Goal: Task Accomplishment & Management: Use online tool/utility

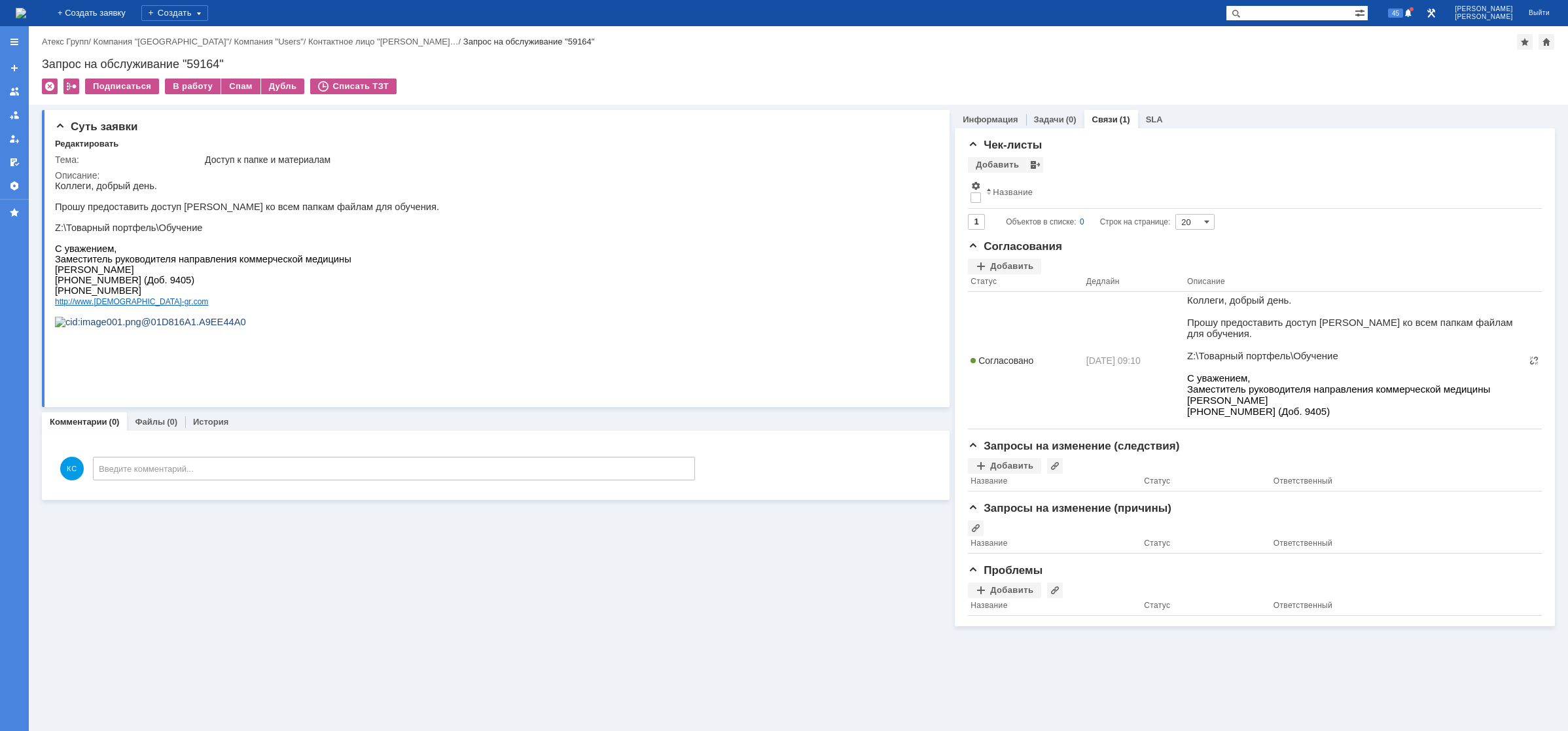
click at [26, 15] on img at bounding box center [21, 13] width 11 height 11
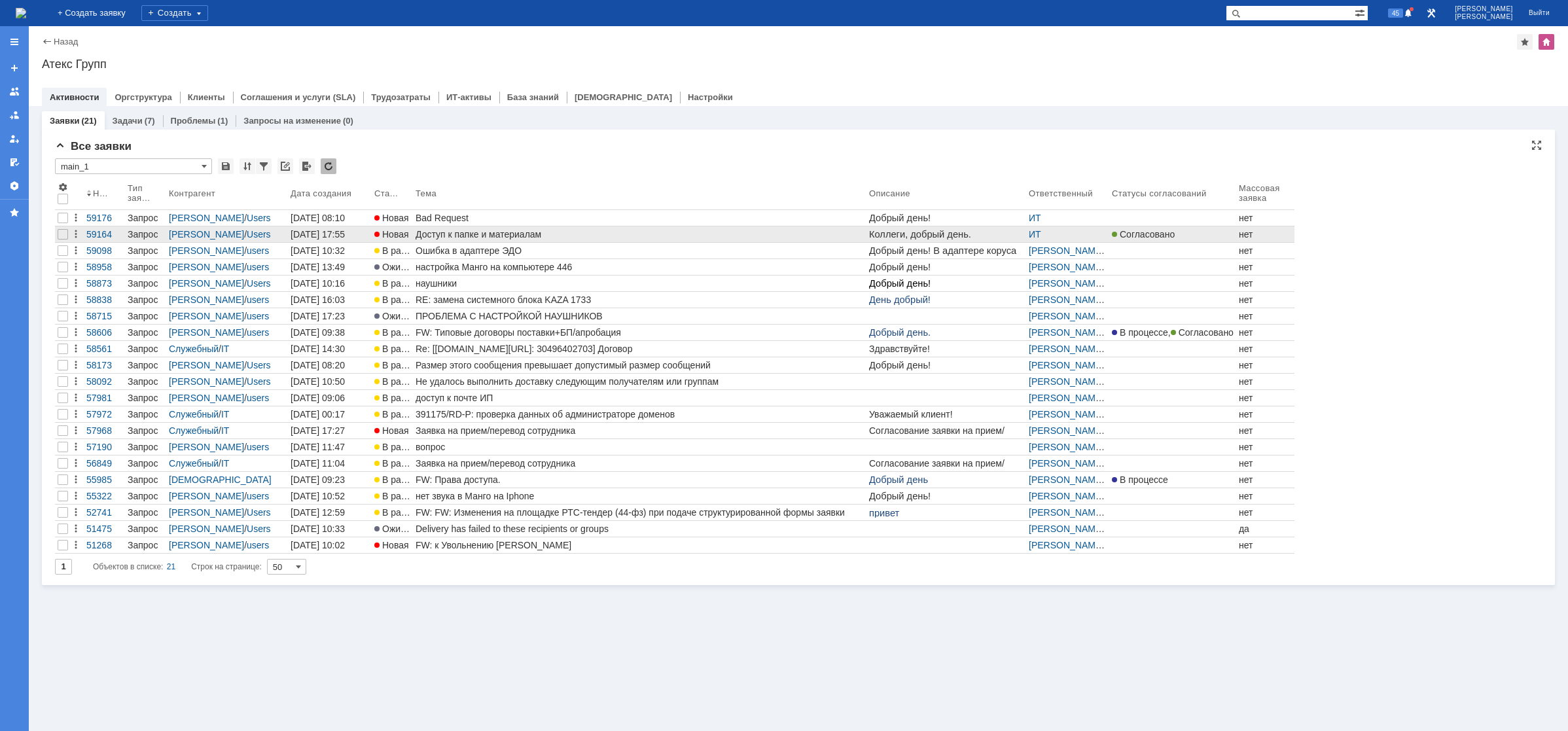
click at [453, 240] on link "Доступ к папке и материалам" at bounding box center [640, 235] width 454 height 16
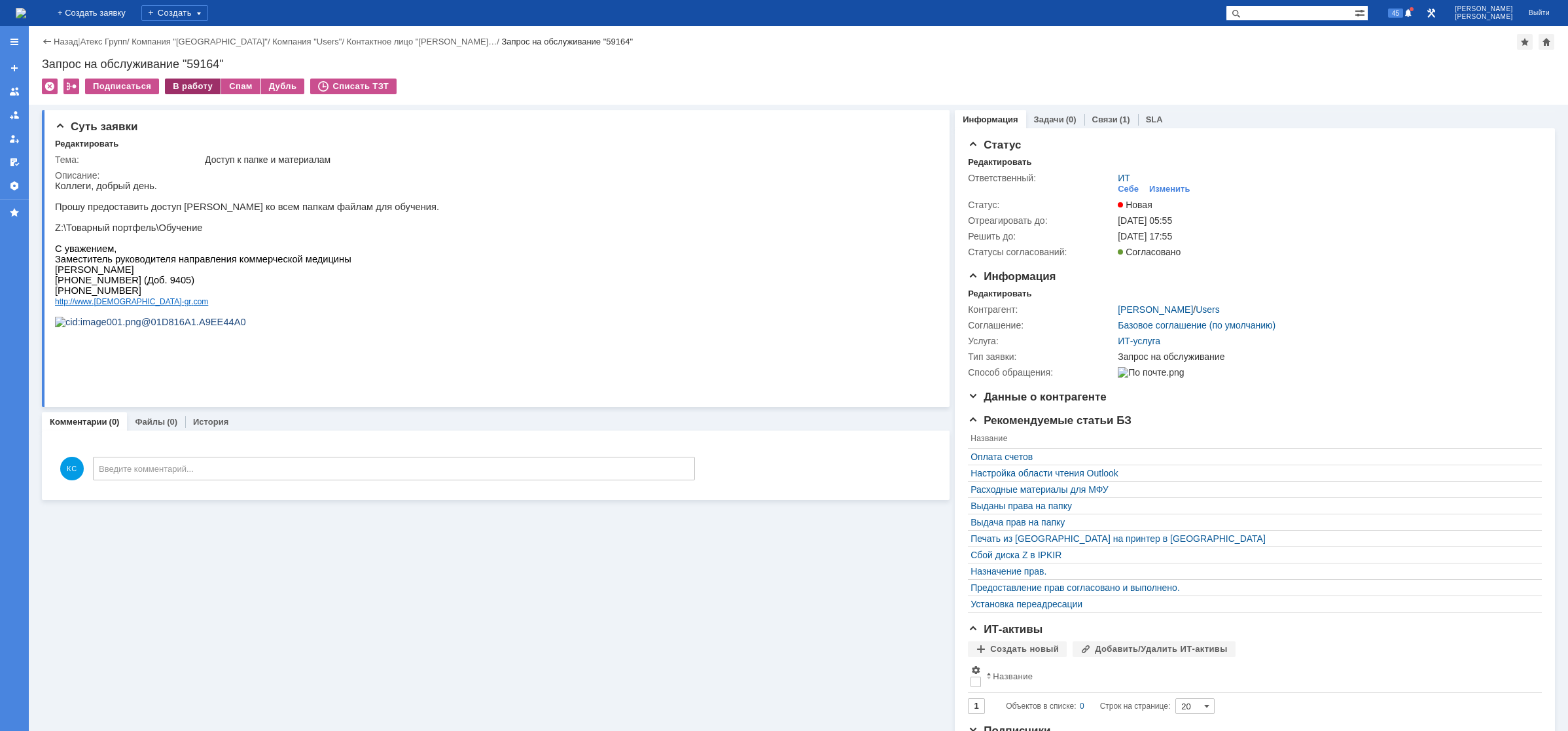
click at [188, 90] on div "В работу" at bounding box center [193, 87] width 56 height 16
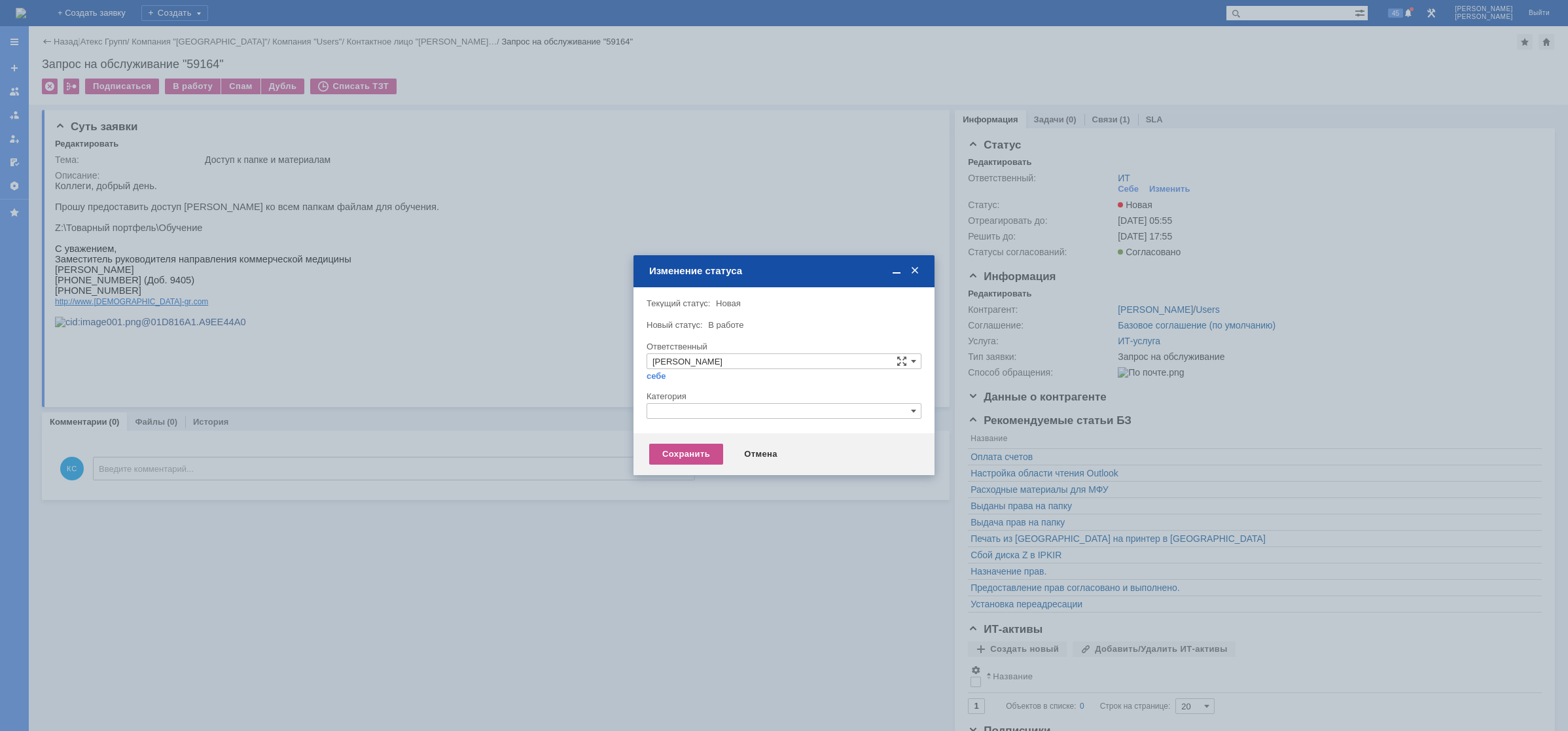
click at [722, 425] on div at bounding box center [784, 423] width 275 height 9
click at [716, 414] on input "text" at bounding box center [784, 411] width 275 height 16
click at [721, 473] on span "Назначение доступа (файловые ресурсы)" at bounding box center [784, 472] width 263 height 11
type input "Назначение доступа (файловые ресурсы)"
click at [709, 457] on div "Сохранить" at bounding box center [686, 454] width 74 height 21
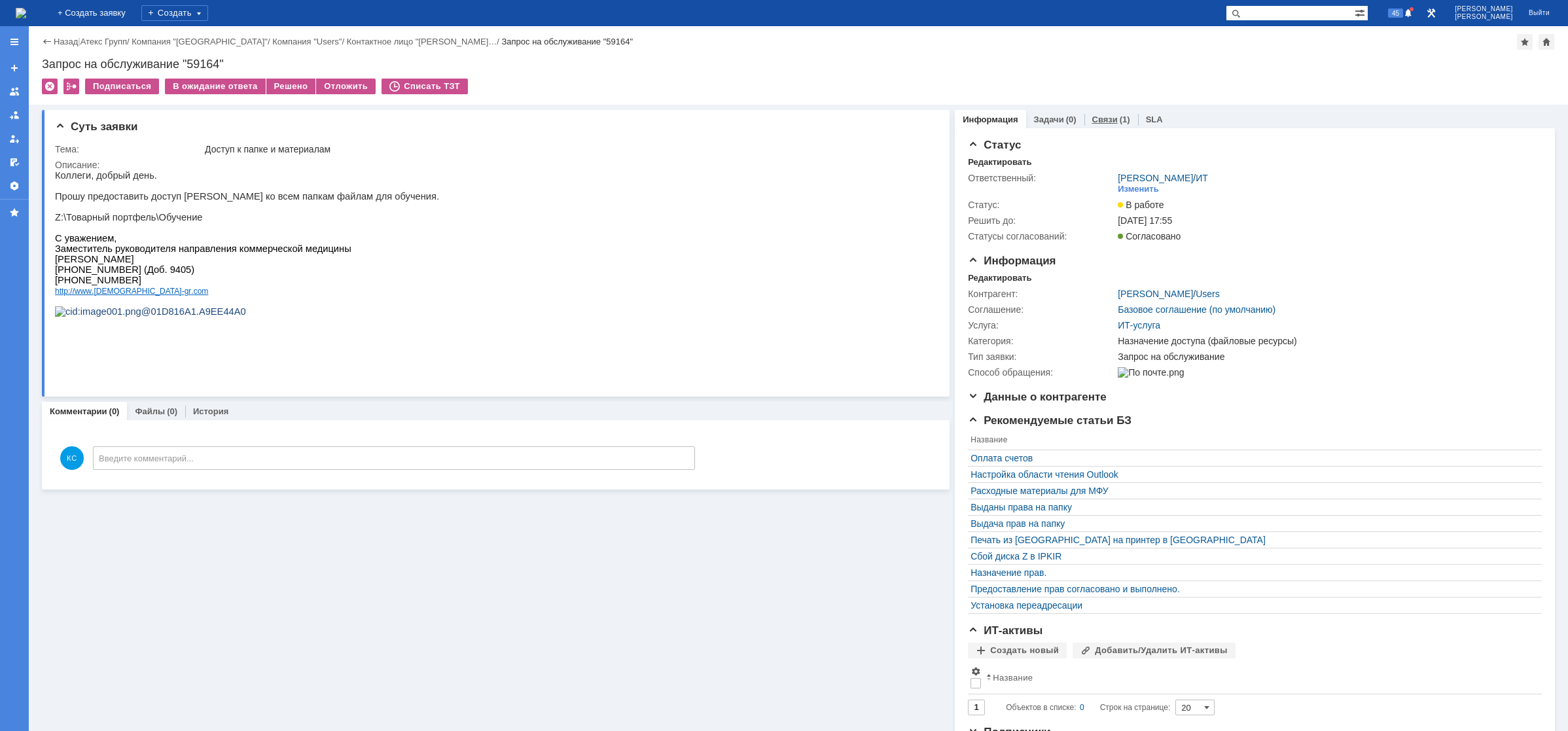
click at [1089, 112] on div "Связи (1)" at bounding box center [1111, 119] width 54 height 19
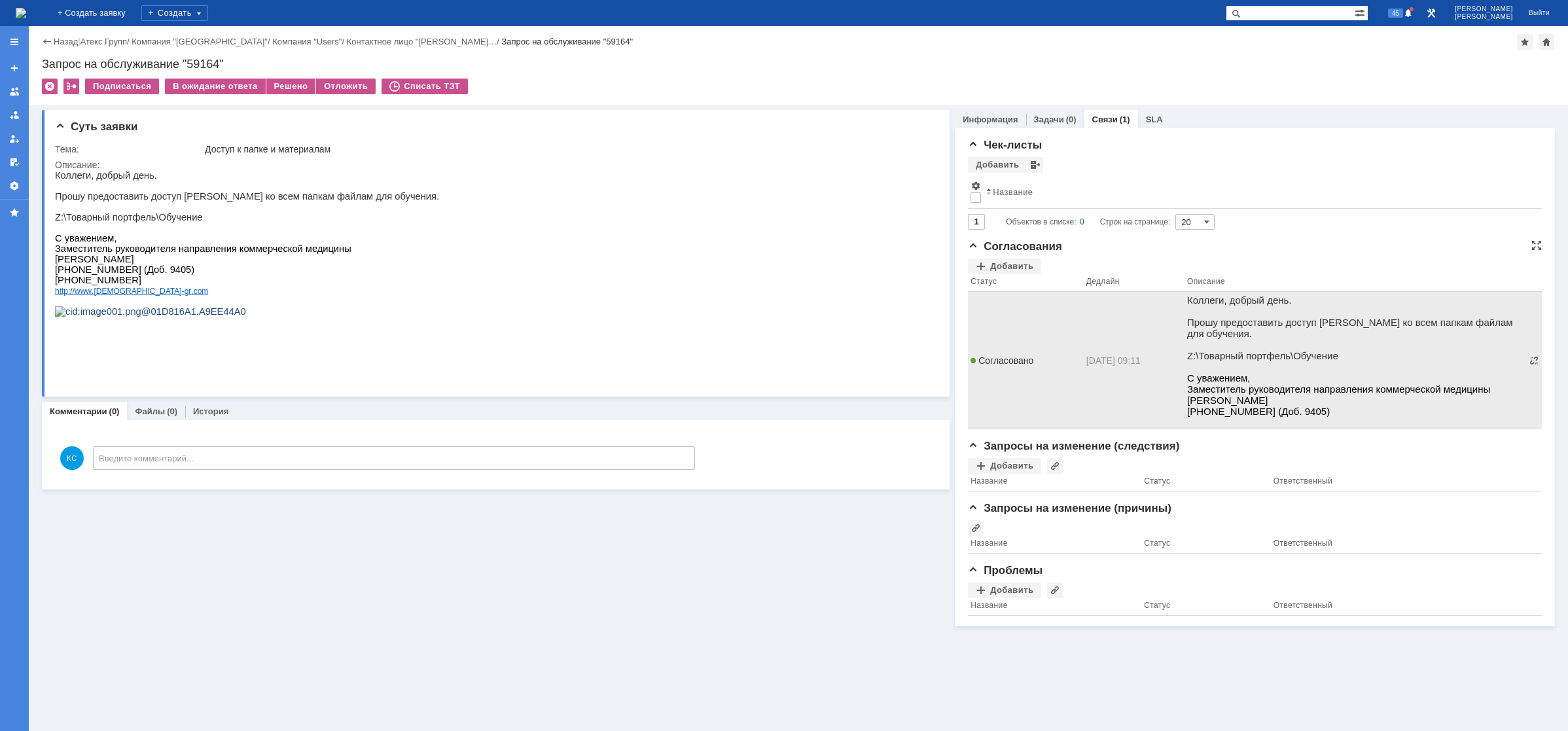
click at [1014, 298] on td "Согласовано" at bounding box center [1026, 360] width 115 height 137
click at [1203, 372] on p at bounding box center [1356, 366] width 336 height 11
click at [1205, 386] on span "С уважением, Заместитель руководителя направления коммерческой медицины [PERSON…" at bounding box center [1339, 389] width 303 height 34
click at [1059, 366] on td "Согласовано" at bounding box center [1026, 360] width 115 height 137
click at [1027, 364] on span "Согласовано" at bounding box center [1002, 360] width 63 height 11
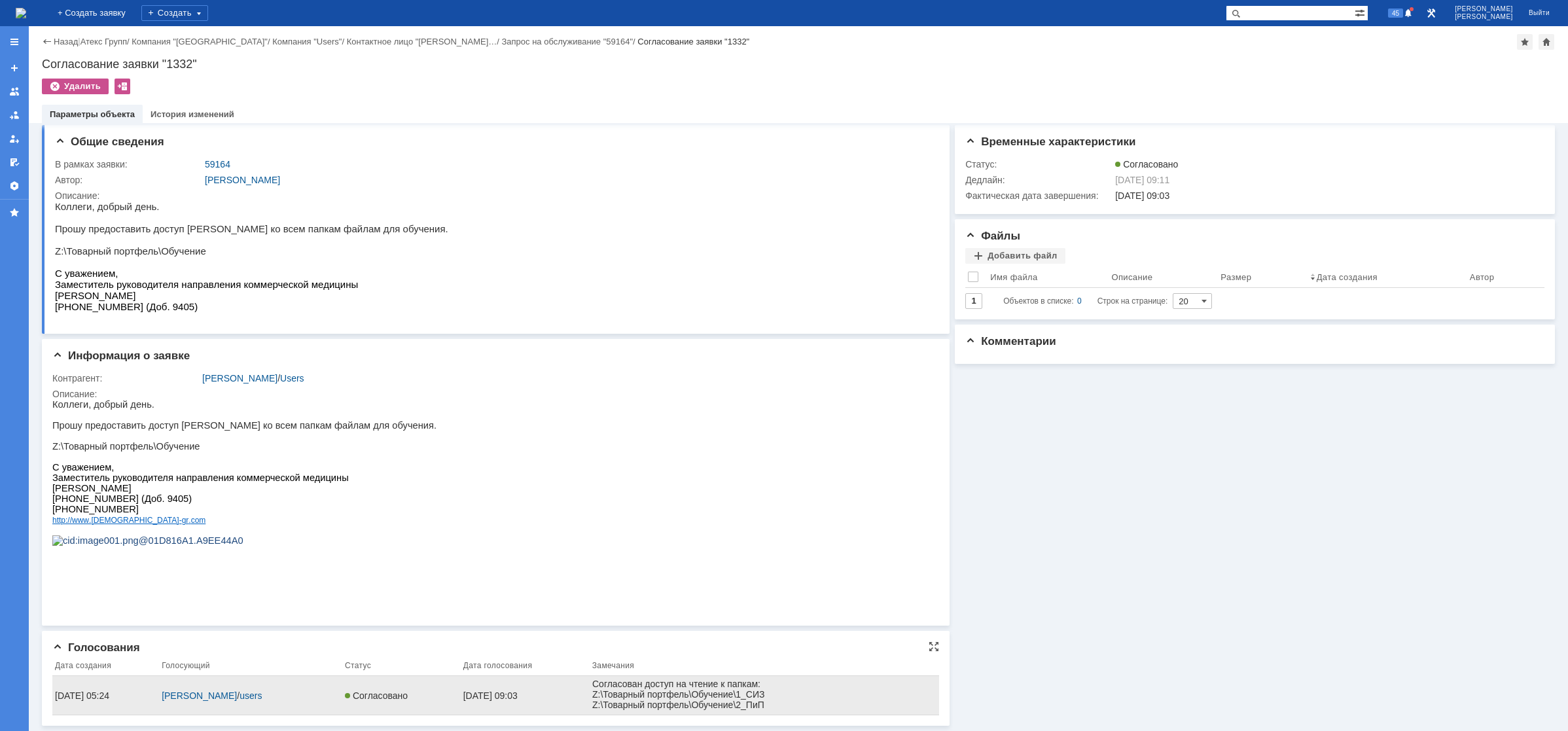
click at [74, 693] on div "[DATE] 05:24" at bounding box center [105, 695] width 101 height 11
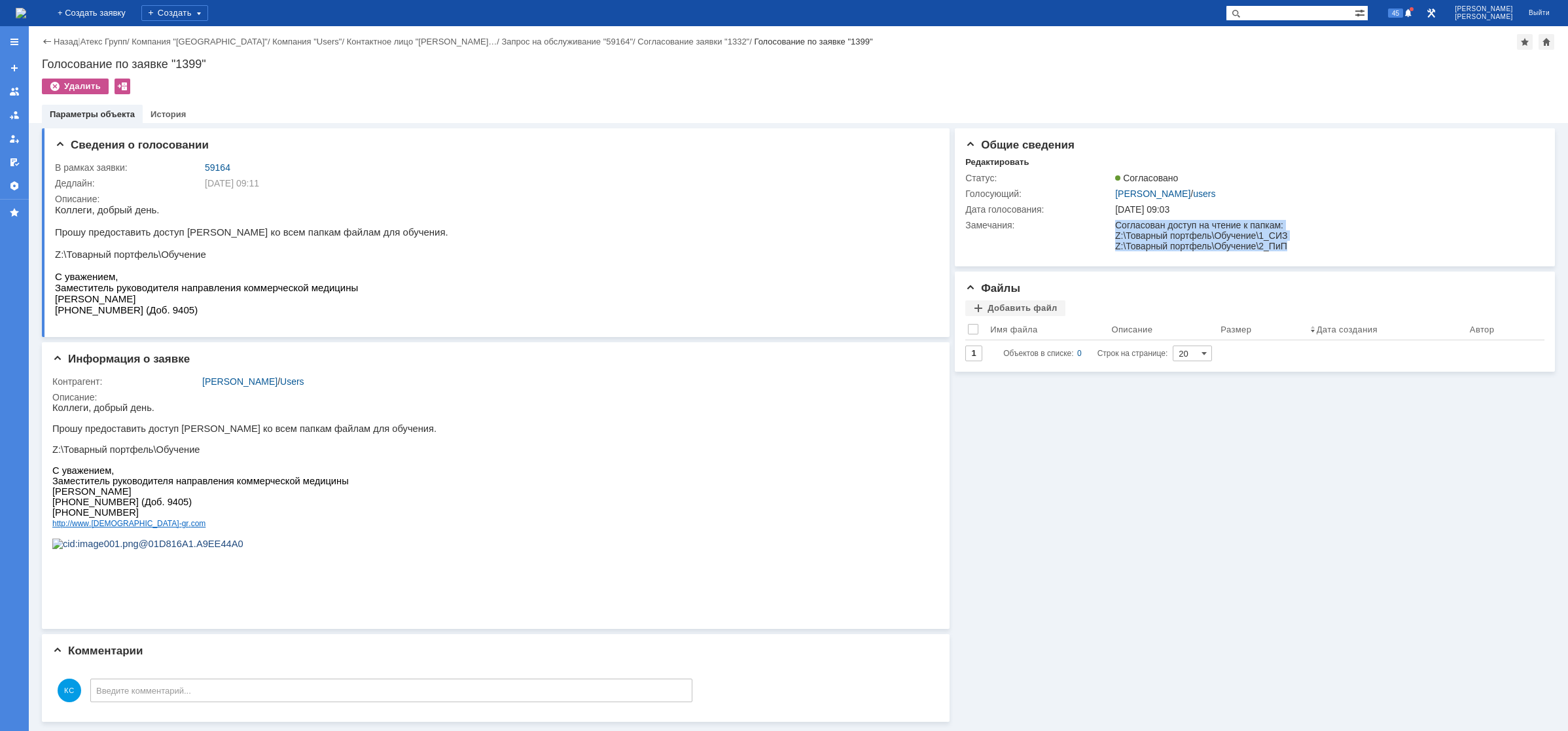
drag, startPoint x: 1289, startPoint y: 248, endPoint x: 1104, endPoint y: 179, distance: 197.4
click at [1115, 220] on html "Согласован доступ на чтение к папкам: Z:\Товарный портфель\Обучение\1_СИЗ Z:\То…" at bounding box center [1325, 236] width 420 height 32
copy body "Согласован доступ на чтение к папкам: Z:\Товарный портфель\Обучение\1_СИЗ Z:\То…"
click at [26, 9] on img at bounding box center [21, 13] width 11 height 11
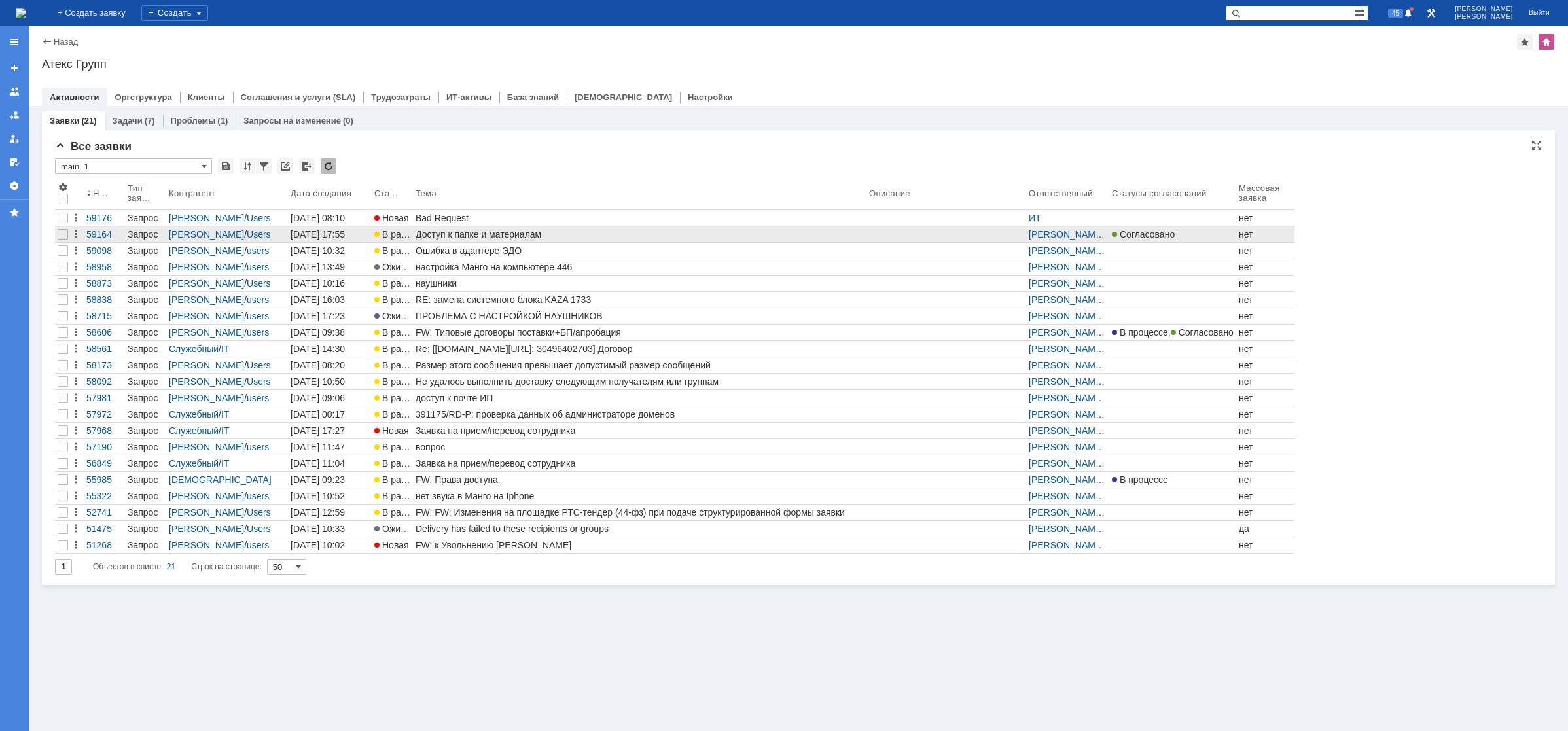
click at [449, 234] on div "Доступ к папке и материалам" at bounding box center [640, 234] width 449 height 11
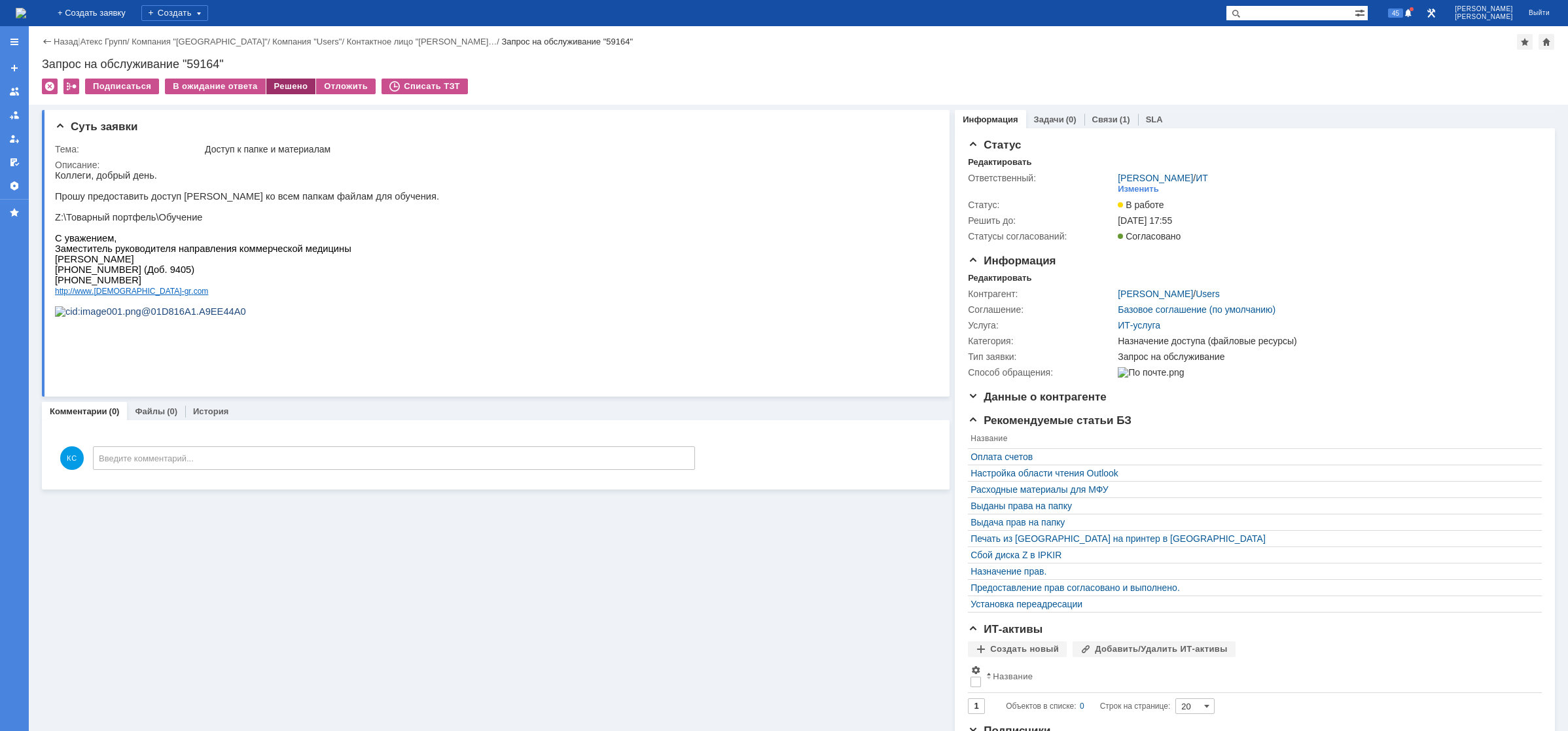
click at [279, 91] on div "Решено" at bounding box center [292, 87] width 50 height 16
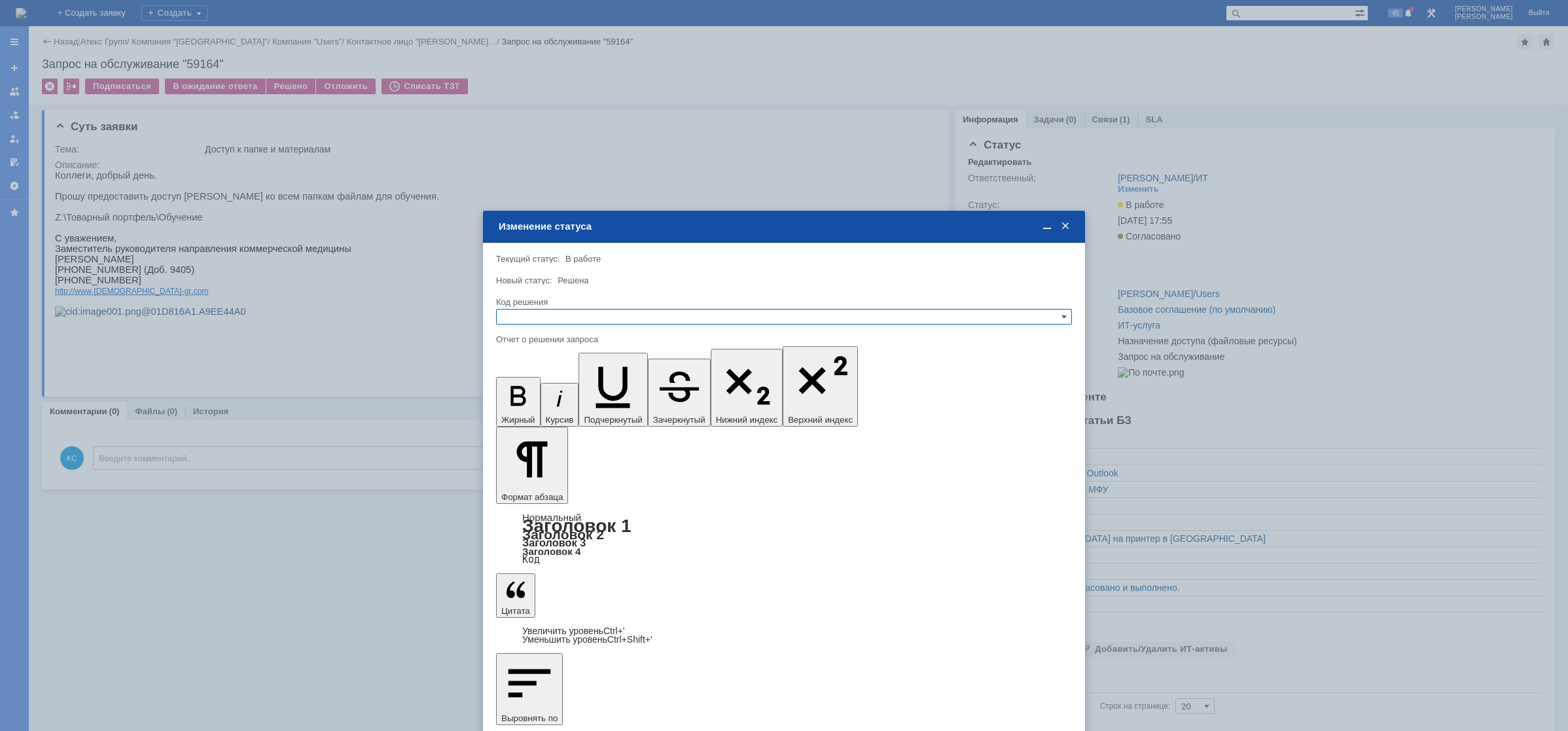
click at [588, 304] on div "Код решения" at bounding box center [783, 301] width 573 height 9
click at [587, 313] on input "text" at bounding box center [784, 317] width 576 height 16
click at [549, 382] on span "Решено" at bounding box center [784, 380] width 564 height 11
type input "Решено"
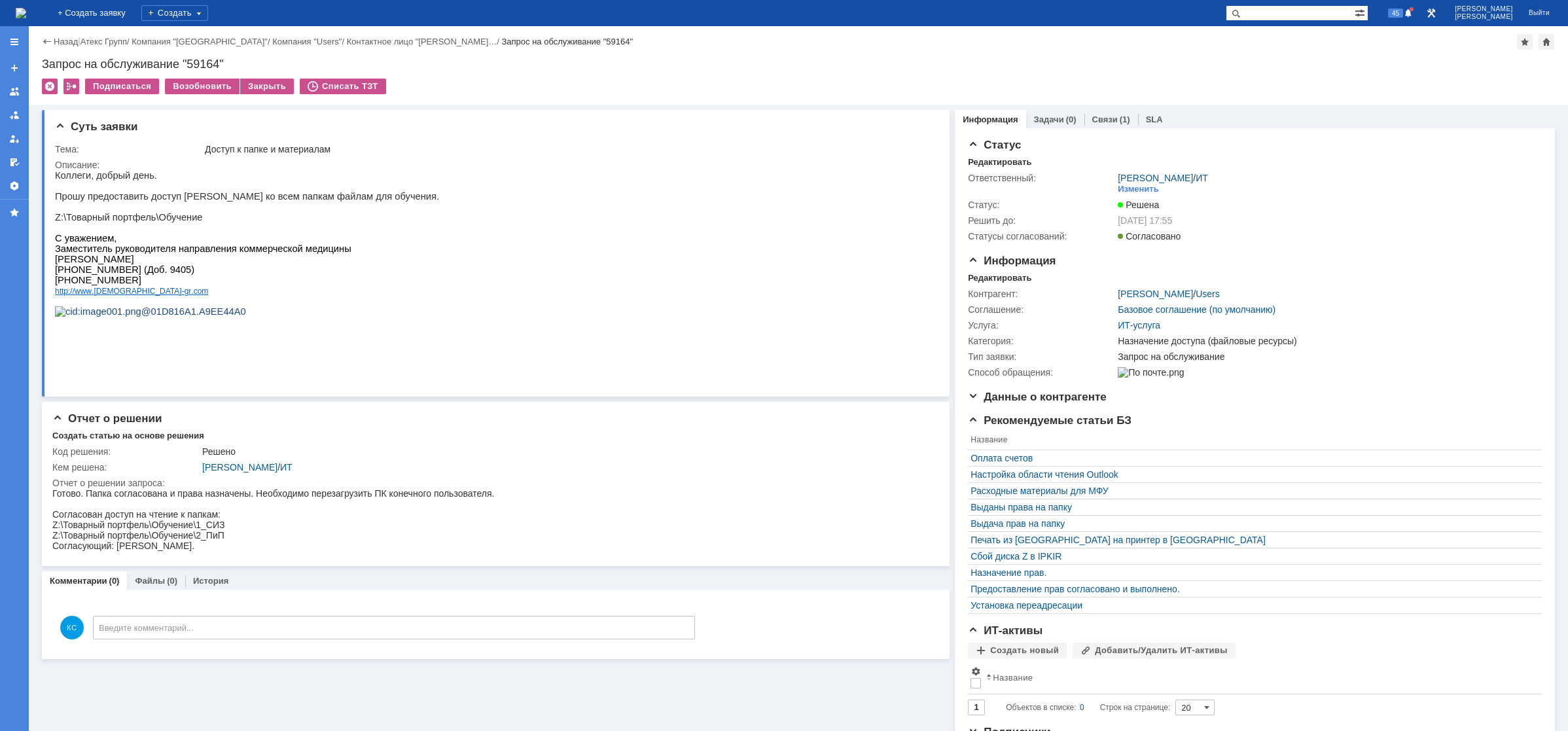
click at [26, 11] on img at bounding box center [21, 13] width 11 height 11
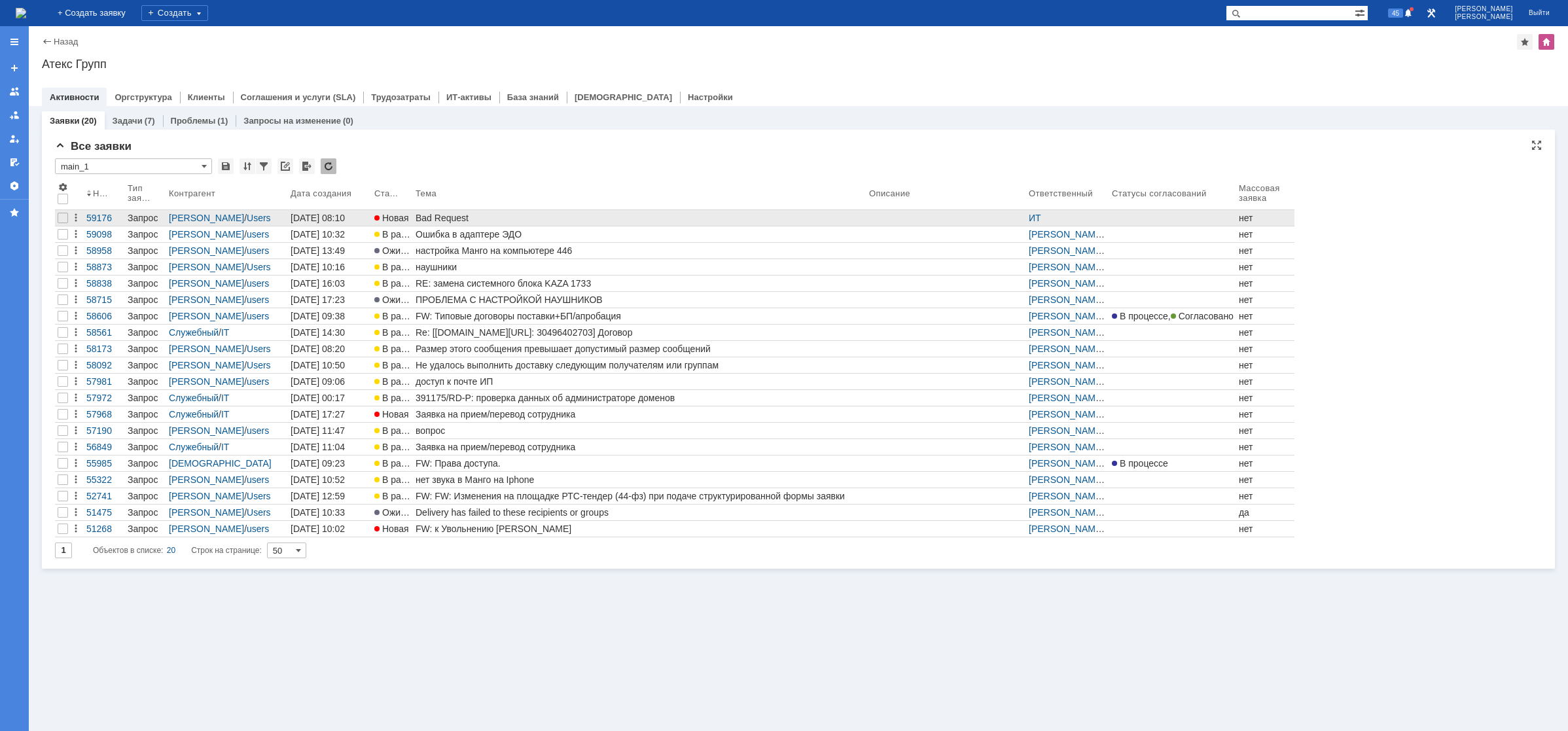
click at [434, 217] on div "Bad Request" at bounding box center [640, 218] width 449 height 11
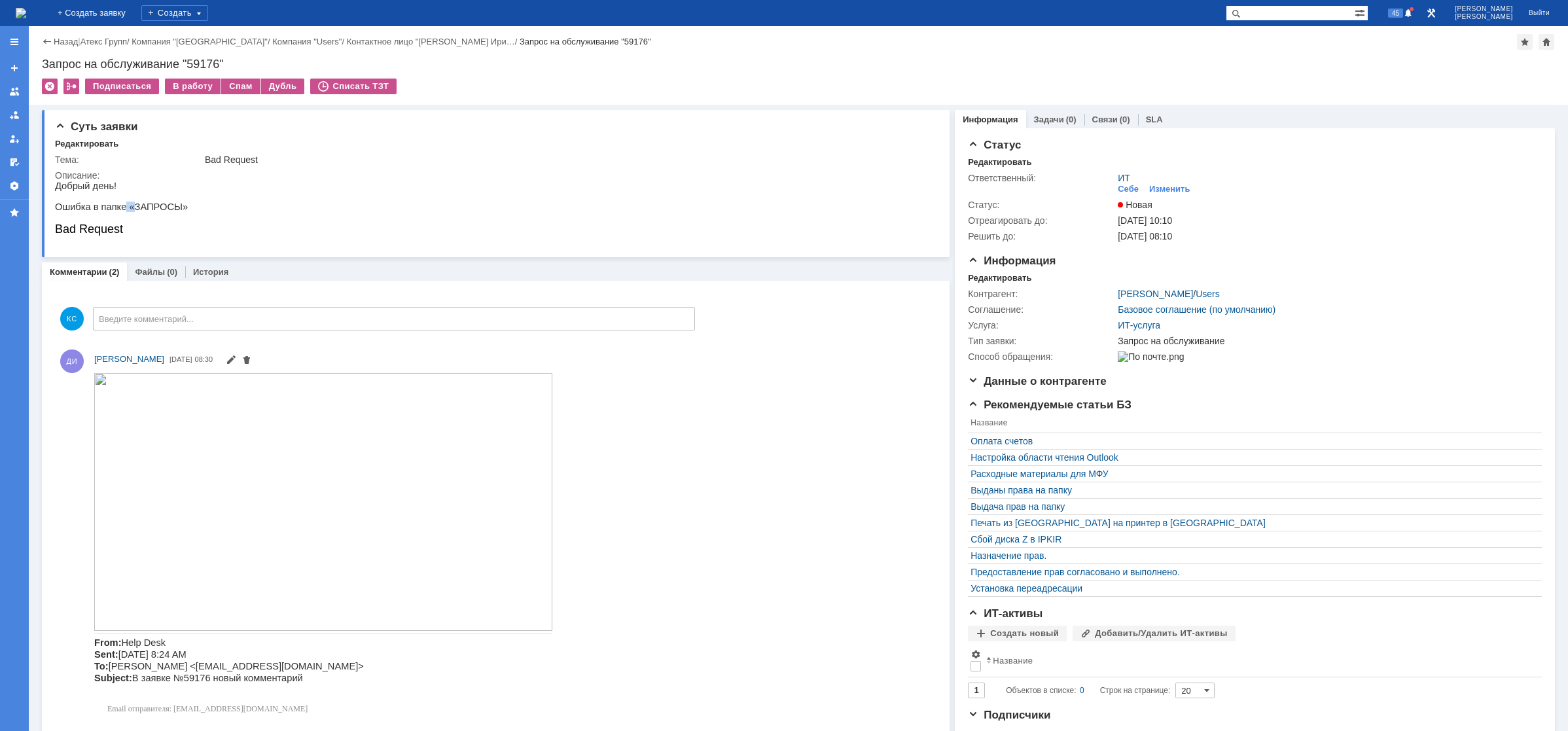
drag, startPoint x: 119, startPoint y: 211, endPoint x: 133, endPoint y: 215, distance: 14.6
click at [127, 211] on p "Ошибка в папке «ЗАПРОСЫ»" at bounding box center [121, 207] width 133 height 11
click at [163, 423] on img at bounding box center [323, 500] width 459 height 258
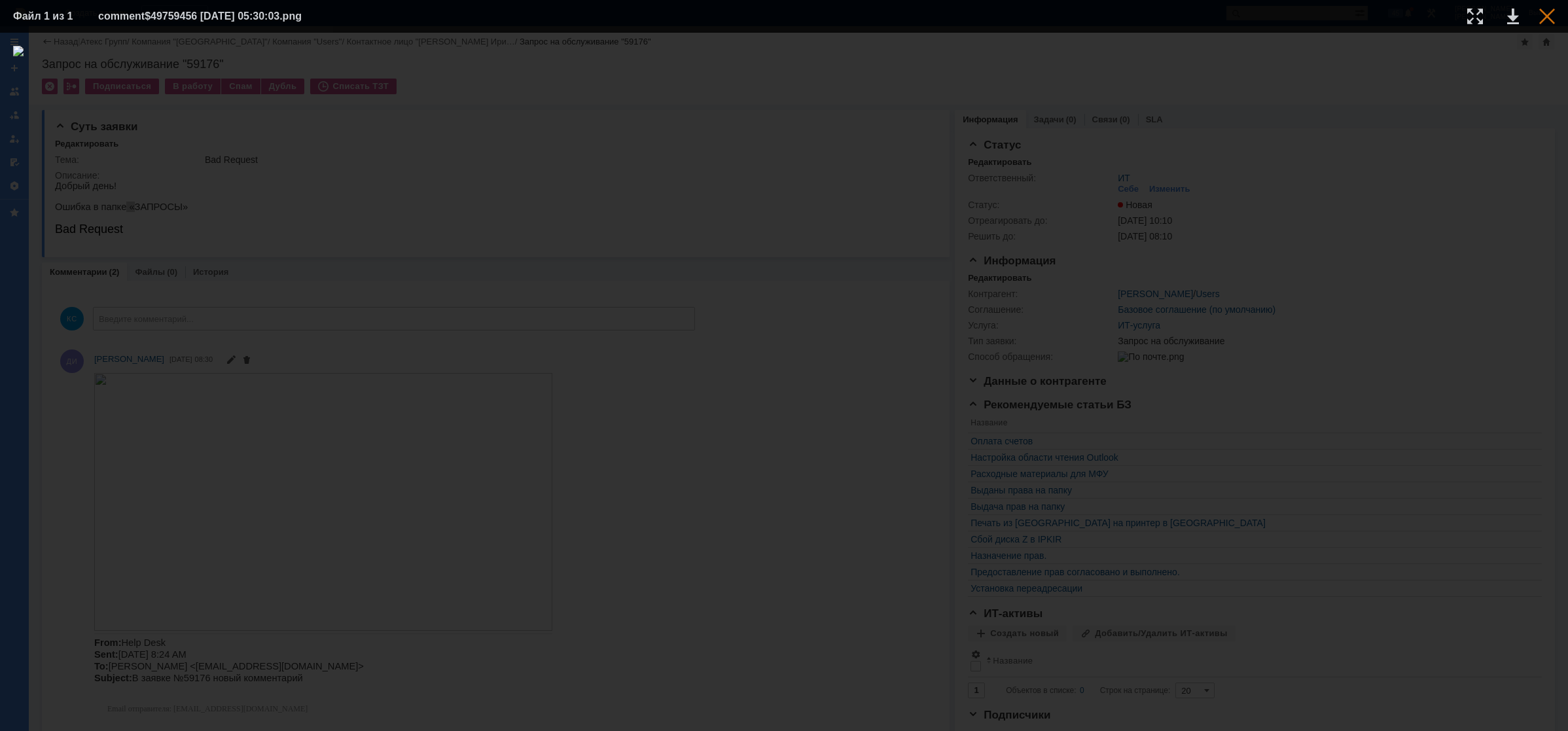
click at [1542, 24] on div at bounding box center [1548, 17] width 16 height 16
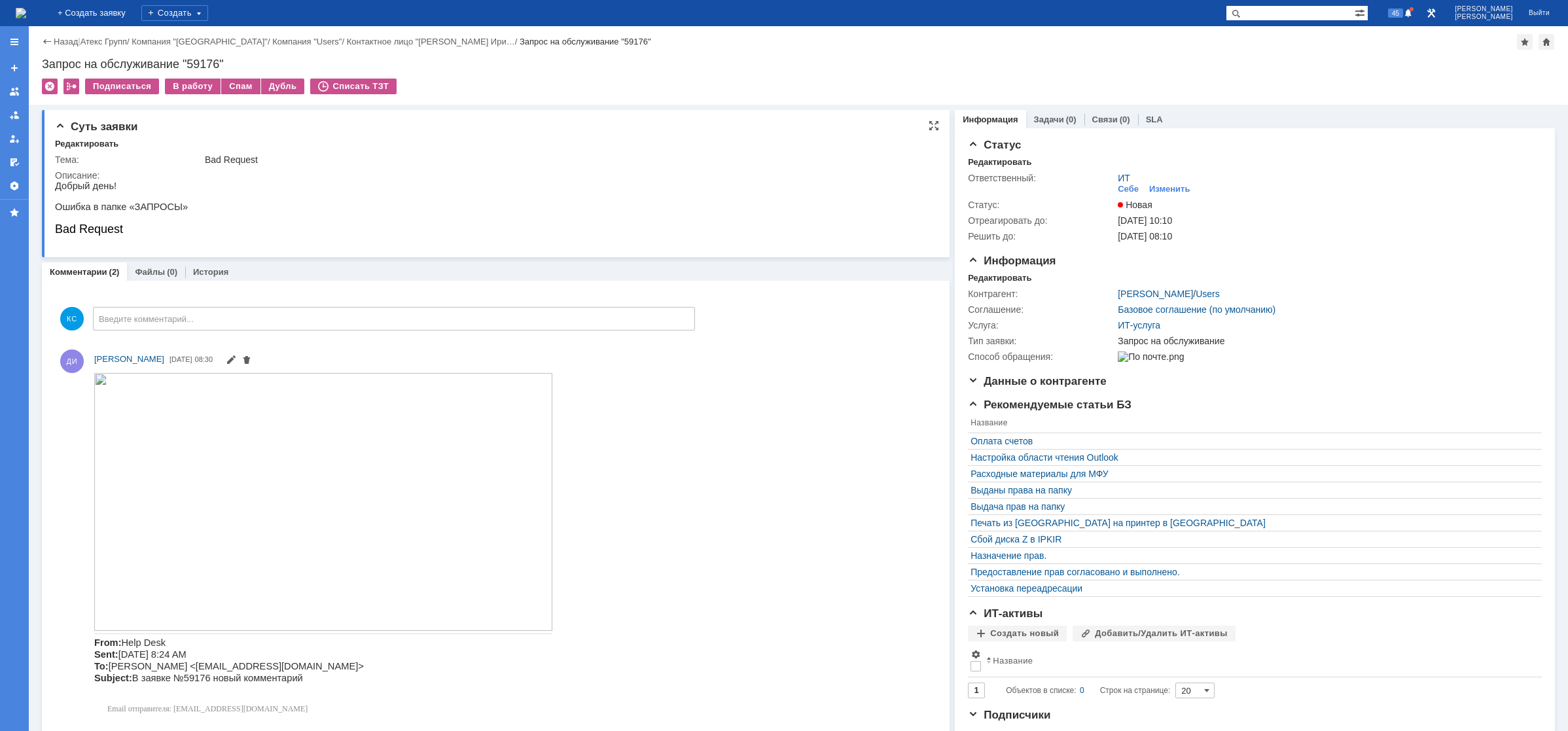
click at [150, 202] on p at bounding box center [121, 196] width 133 height 11
click at [161, 413] on img at bounding box center [323, 500] width 459 height 258
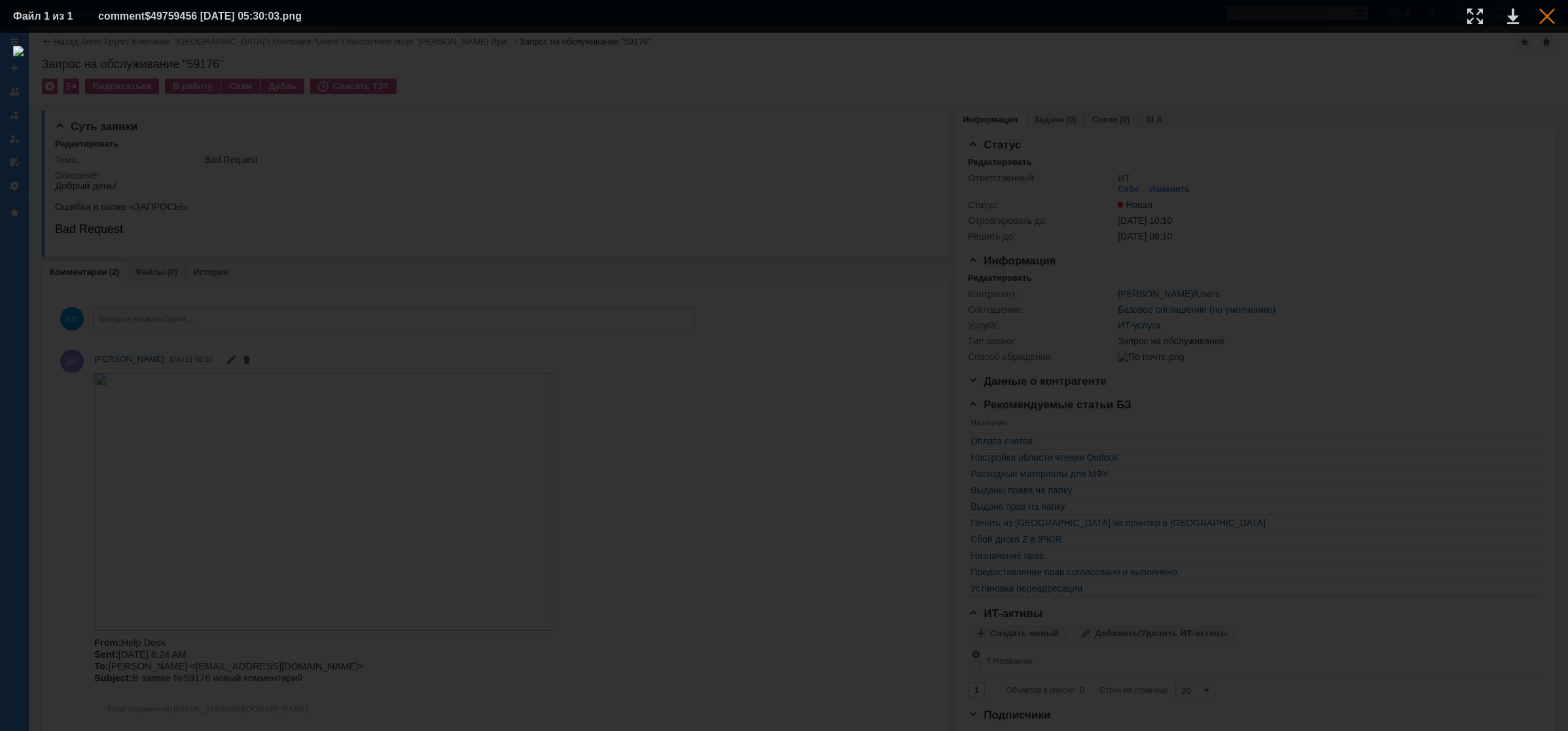
click at [1540, 22] on td at bounding box center [1537, 17] width 36 height 20
click at [1543, 20] on div at bounding box center [1548, 17] width 16 height 16
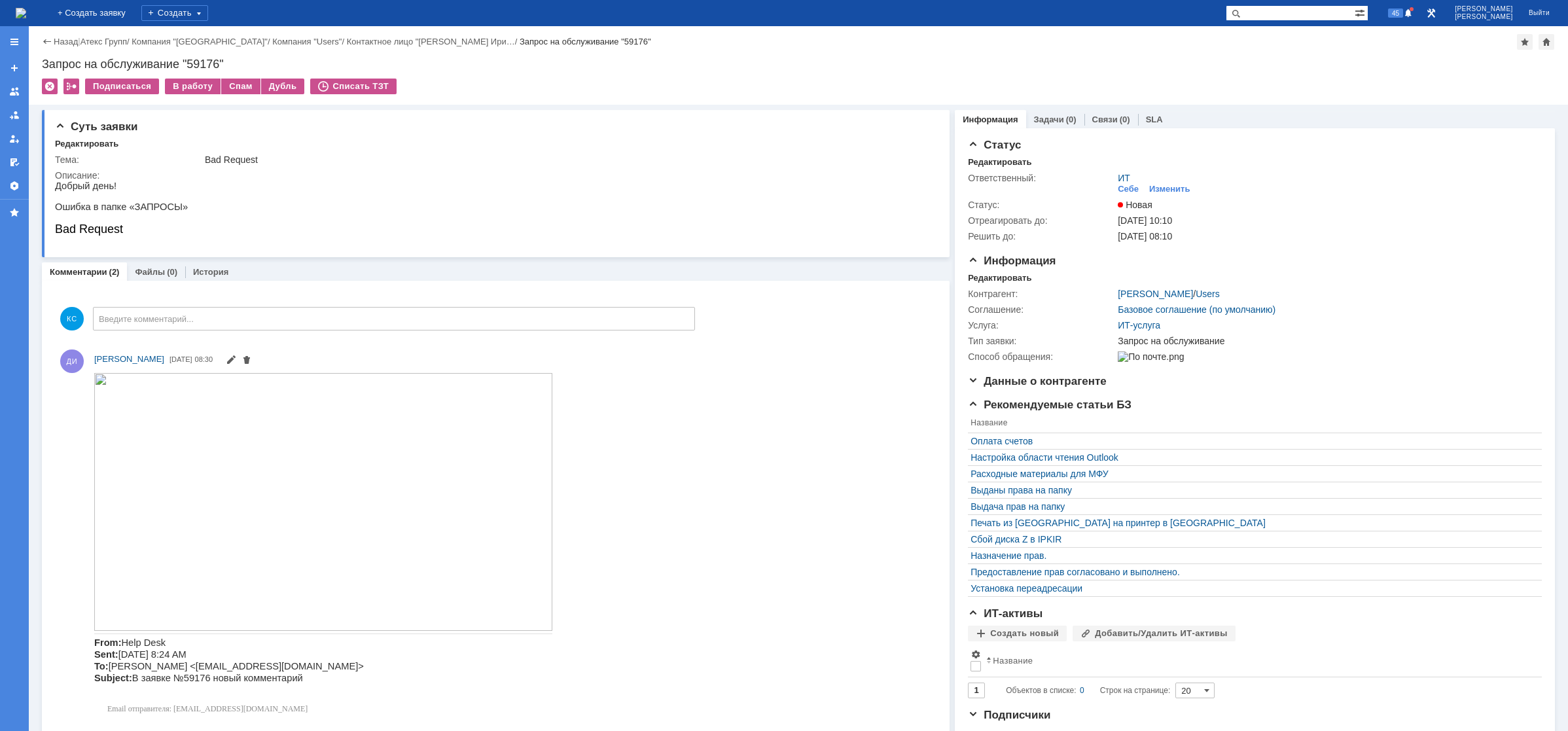
click at [26, 8] on img at bounding box center [21, 13] width 11 height 11
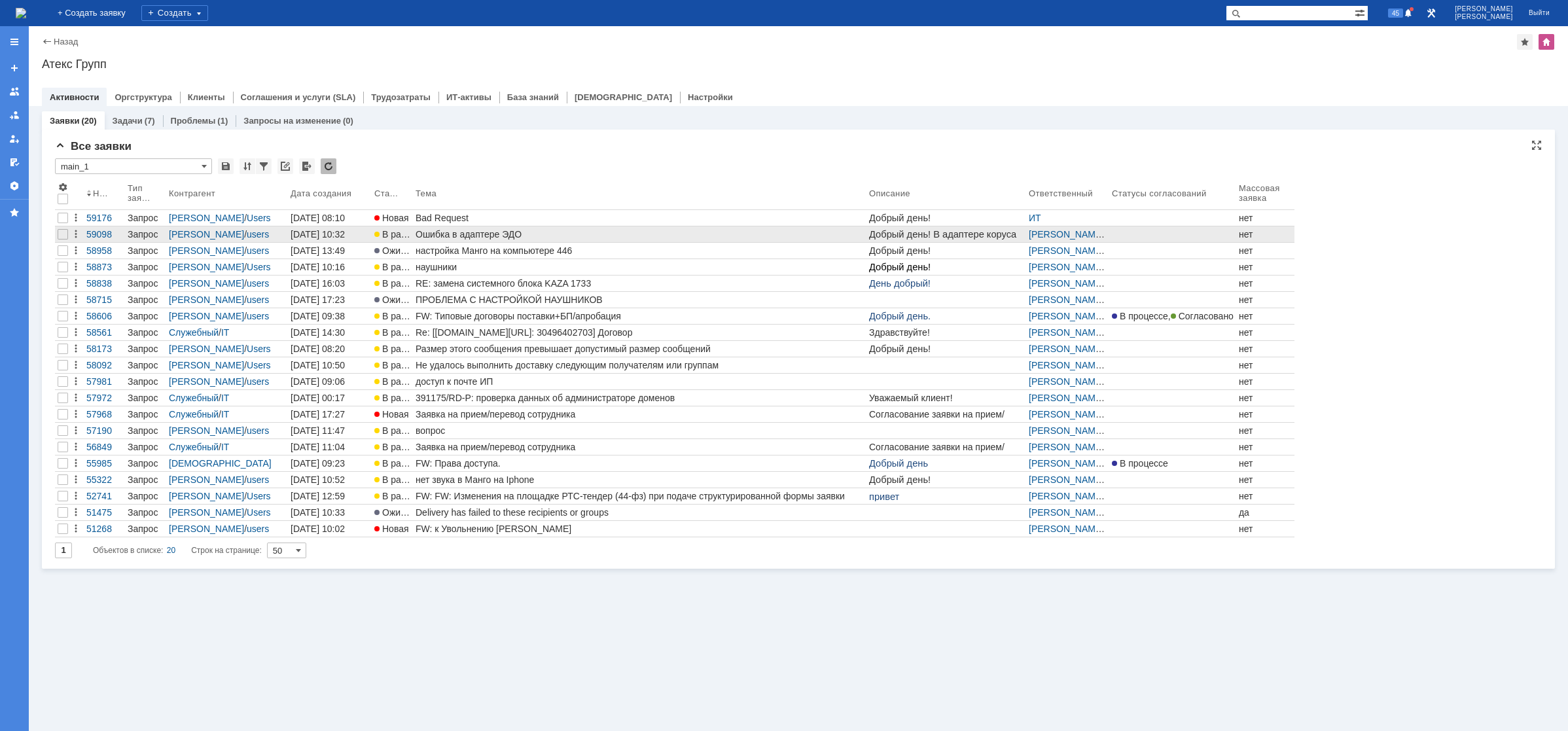
click at [457, 238] on div "Ошибка в адаптере ЭДО" at bounding box center [640, 234] width 449 height 11
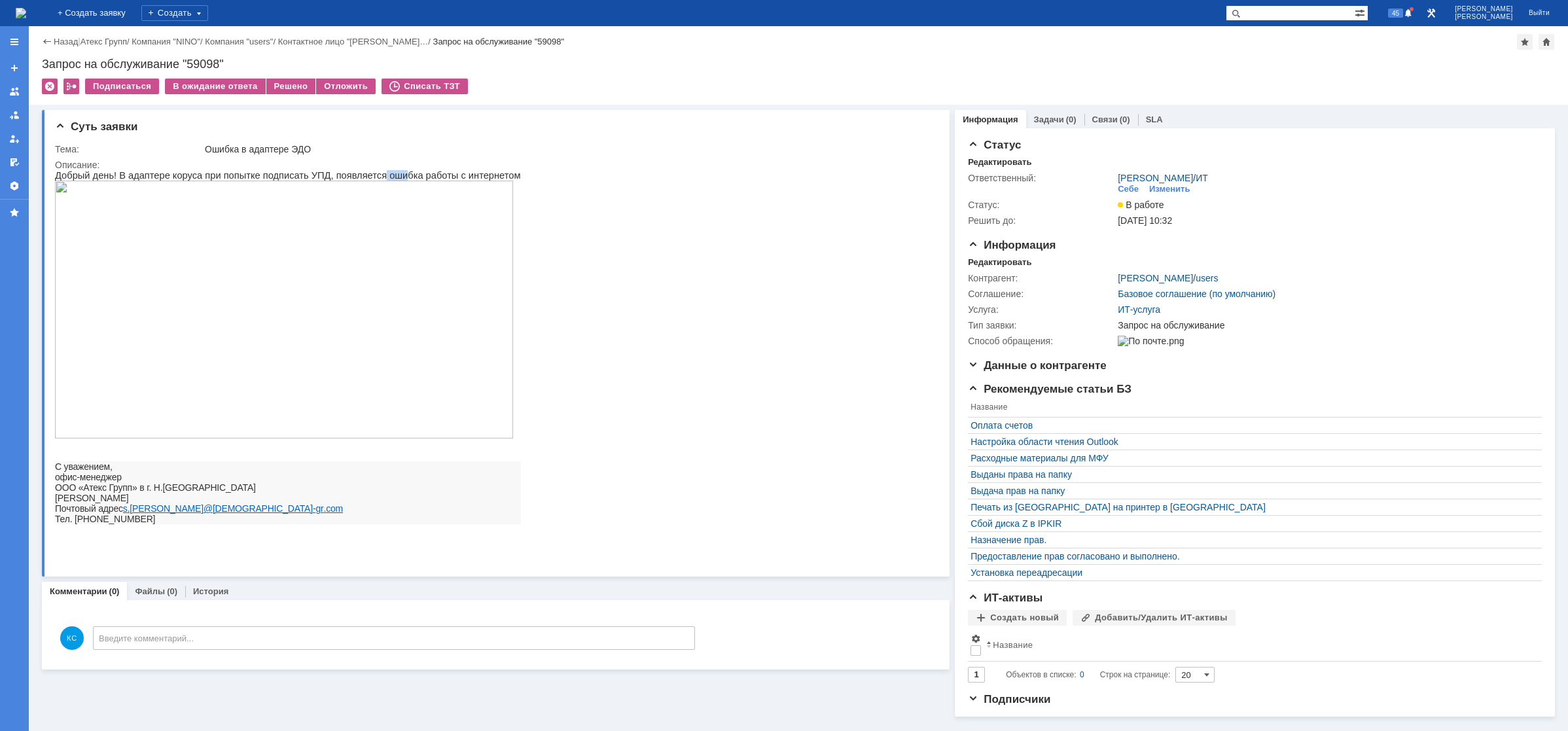
drag, startPoint x: 356, startPoint y: 178, endPoint x: 380, endPoint y: 178, distance: 24.0
click at [380, 178] on span "Добрый день! В адаптере коруса при попытке подписать УПД, появляется ошибка раб…" at bounding box center [288, 175] width 466 height 11
click at [26, 8] on img at bounding box center [21, 13] width 11 height 11
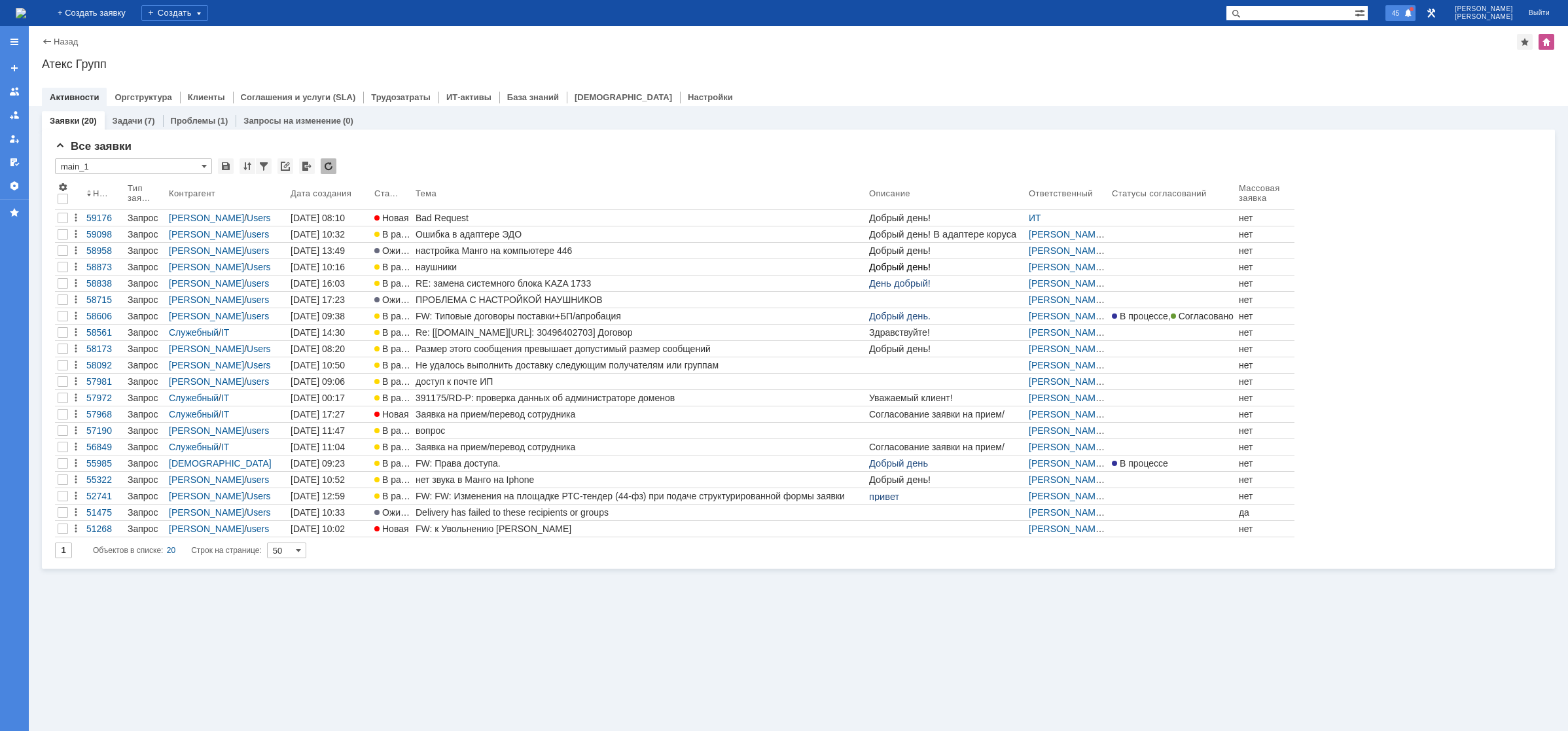
click at [1414, 14] on span at bounding box center [1408, 14] width 9 height 11
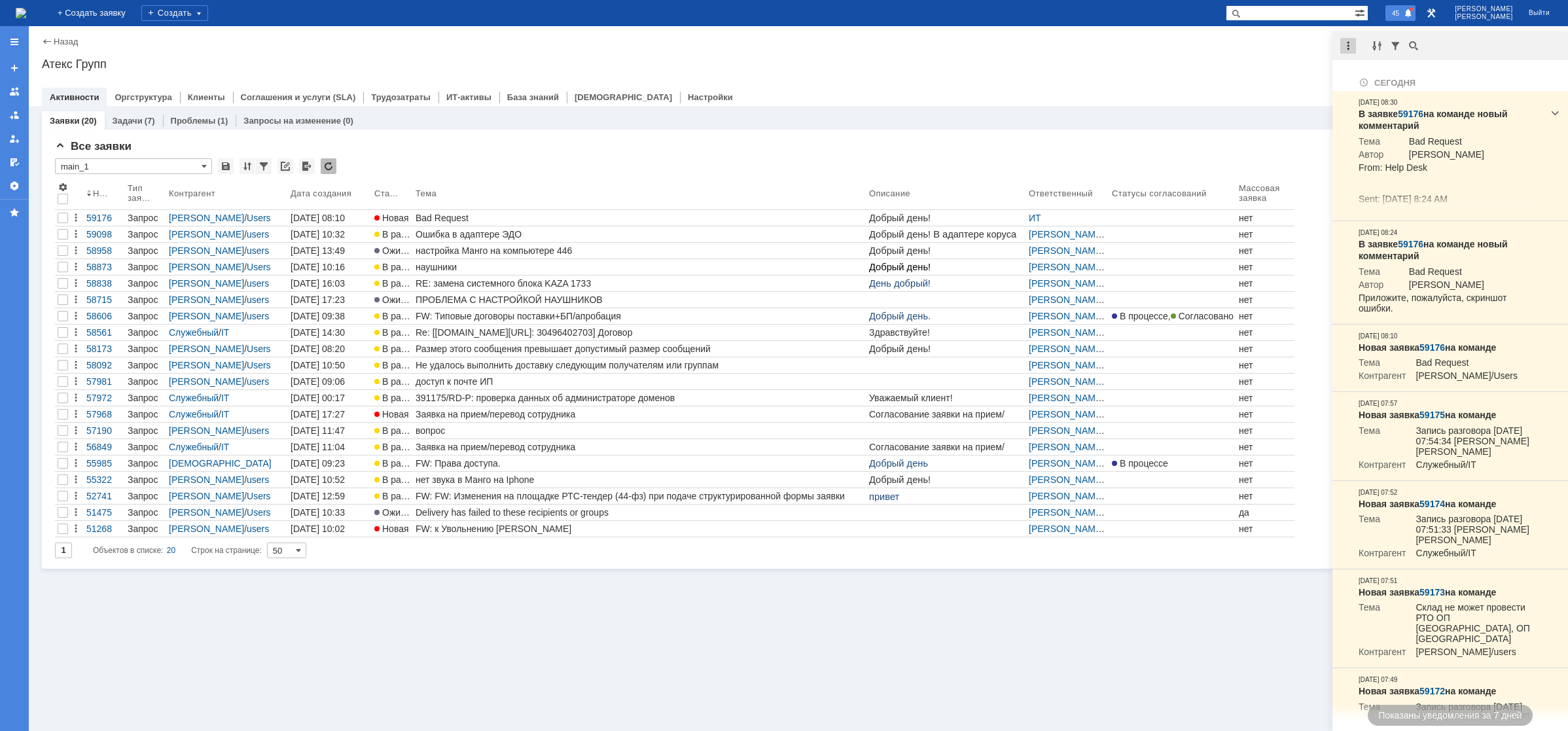
click at [1349, 52] on div at bounding box center [1348, 46] width 16 height 16
click at [1363, 76] on div "Отметить уведомления прочитанными" at bounding box center [1439, 79] width 175 height 9
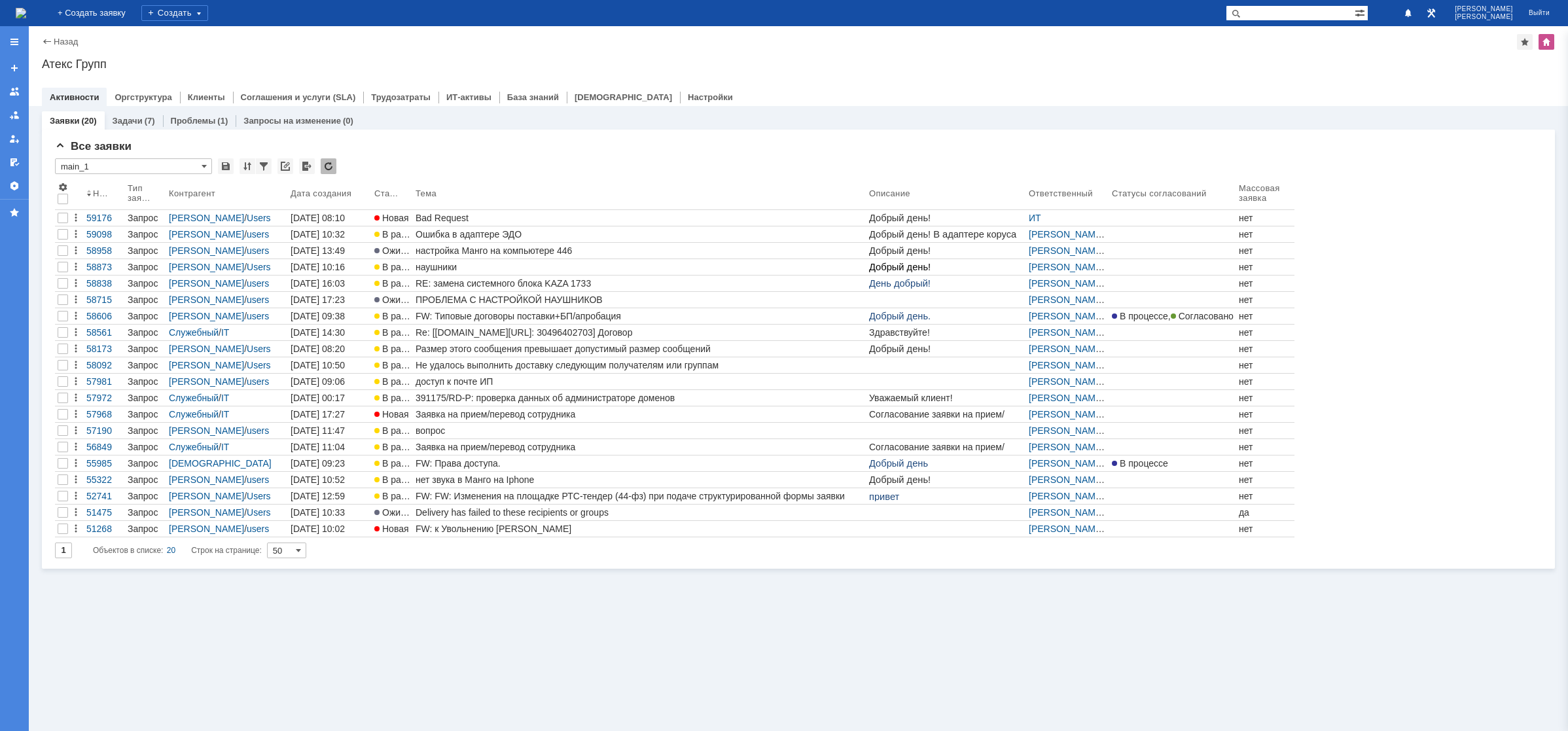
click at [26, 13] on img at bounding box center [21, 13] width 11 height 11
click at [26, 11] on img at bounding box center [21, 13] width 11 height 11
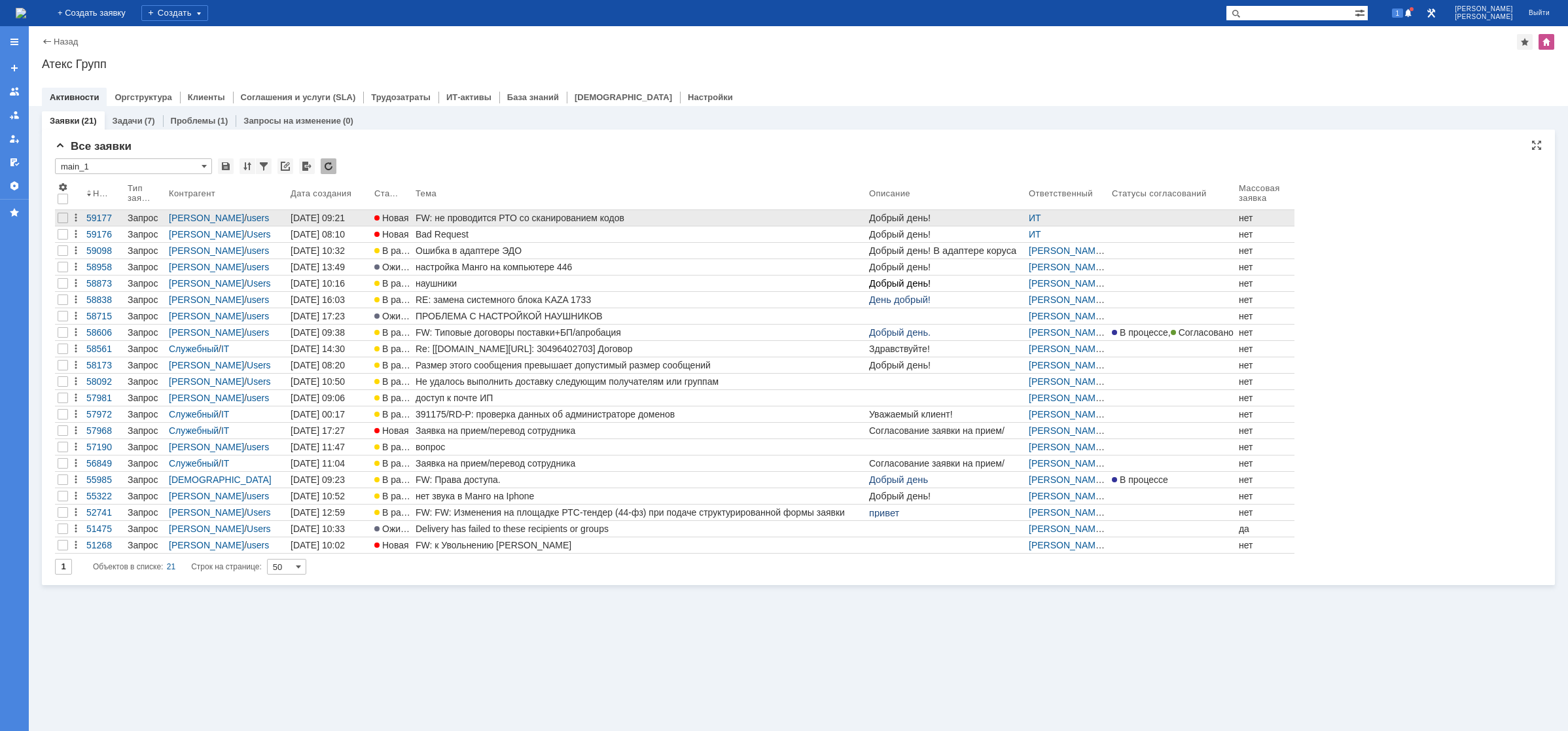
click at [582, 215] on div "FW: не проводится РТО со сканированием кодов" at bounding box center [640, 218] width 449 height 11
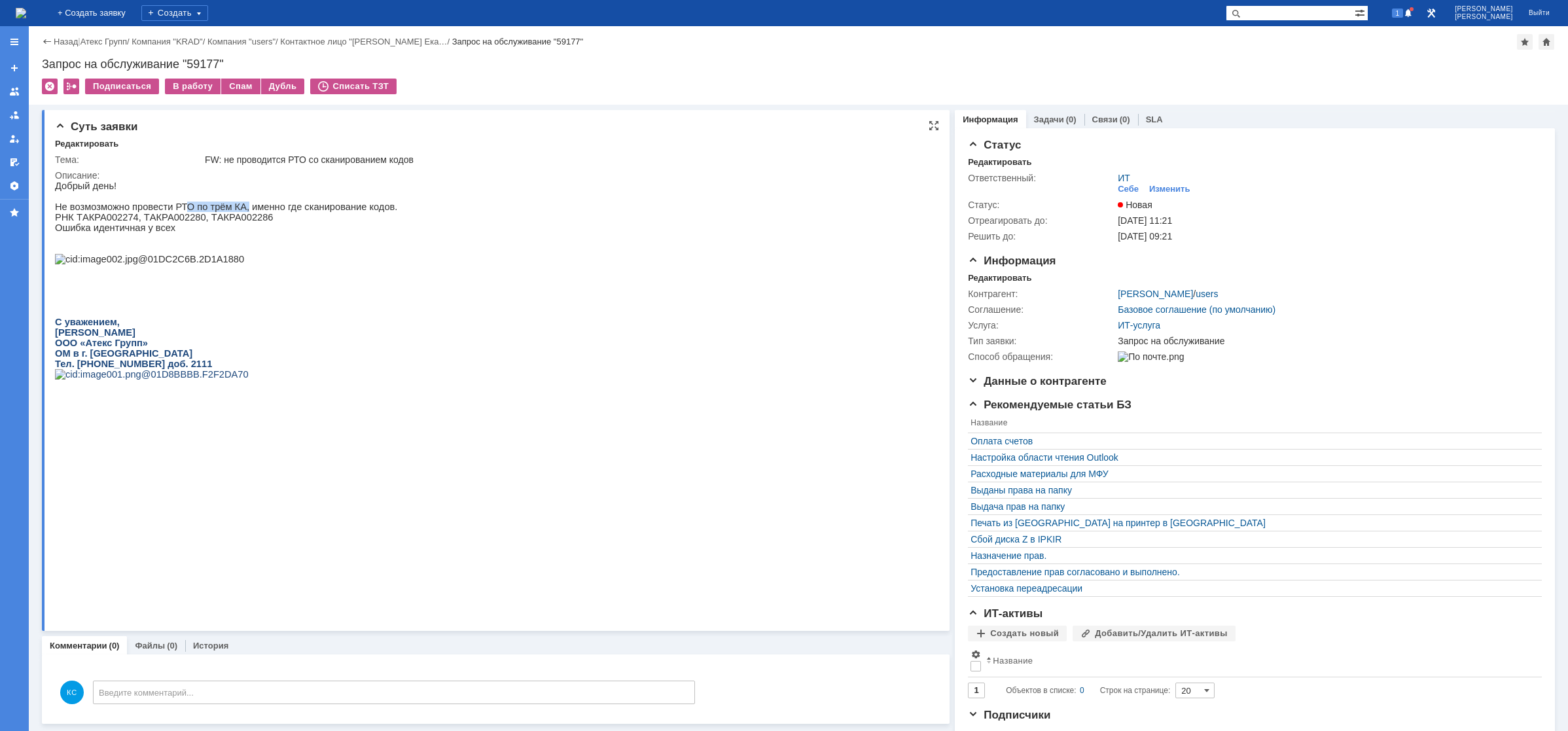
drag, startPoint x: 177, startPoint y: 212, endPoint x: 244, endPoint y: 206, distance: 67.3
click at [235, 207] on p "Не возмозможно провести РТО по трём КА, именно где сканирование кодов." at bounding box center [226, 207] width 342 height 11
drag, startPoint x: 246, startPoint y: 206, endPoint x: 304, endPoint y: 204, distance: 58.0
click at [304, 204] on p "Не возмозможно провести РТО по трём КА, именно где сканирование кодов." at bounding box center [226, 207] width 342 height 11
click at [244, 265] on img at bounding box center [149, 259] width 189 height 11
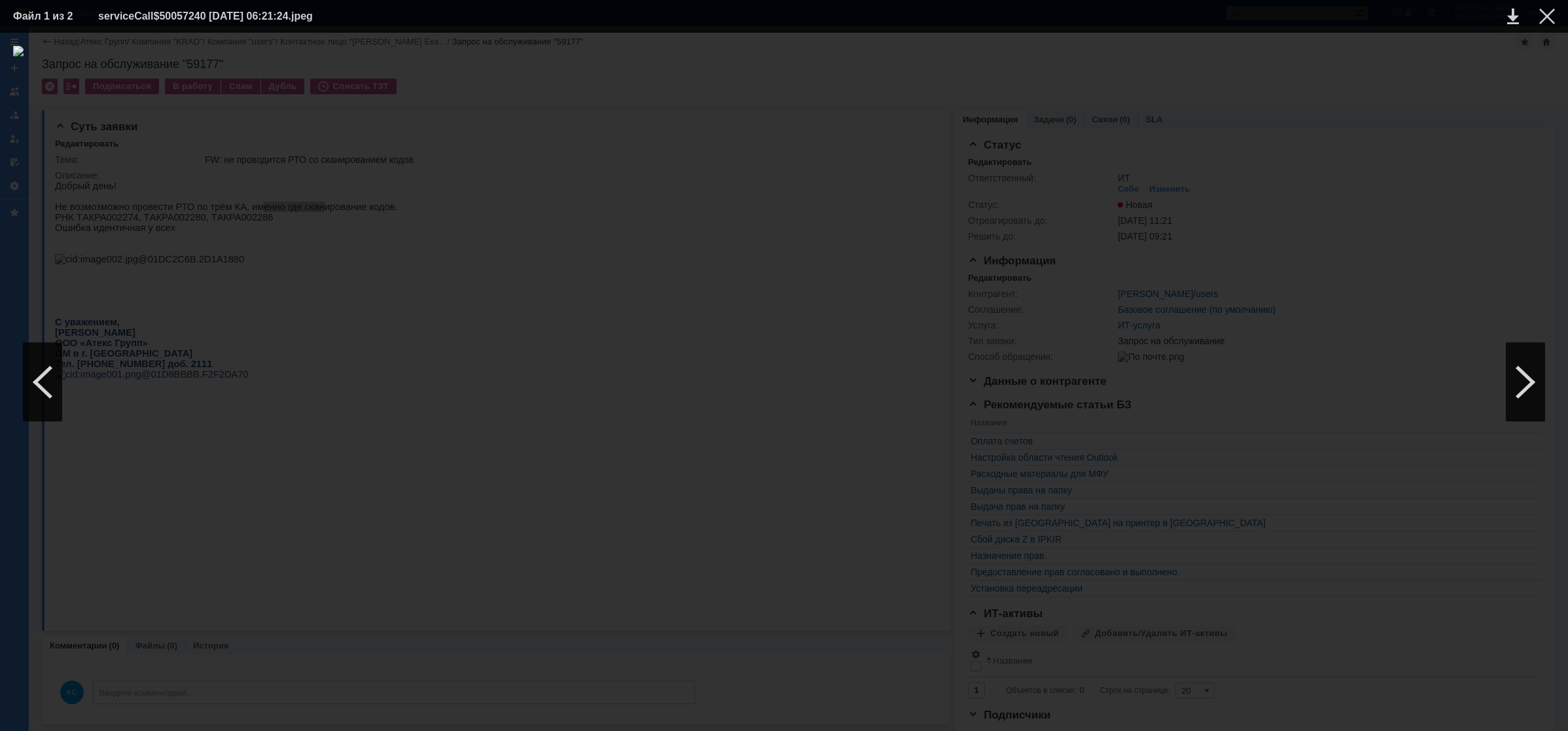
click at [1456, 198] on div at bounding box center [784, 382] width 1542 height 672
click at [1540, 21] on div at bounding box center [1548, 17] width 16 height 16
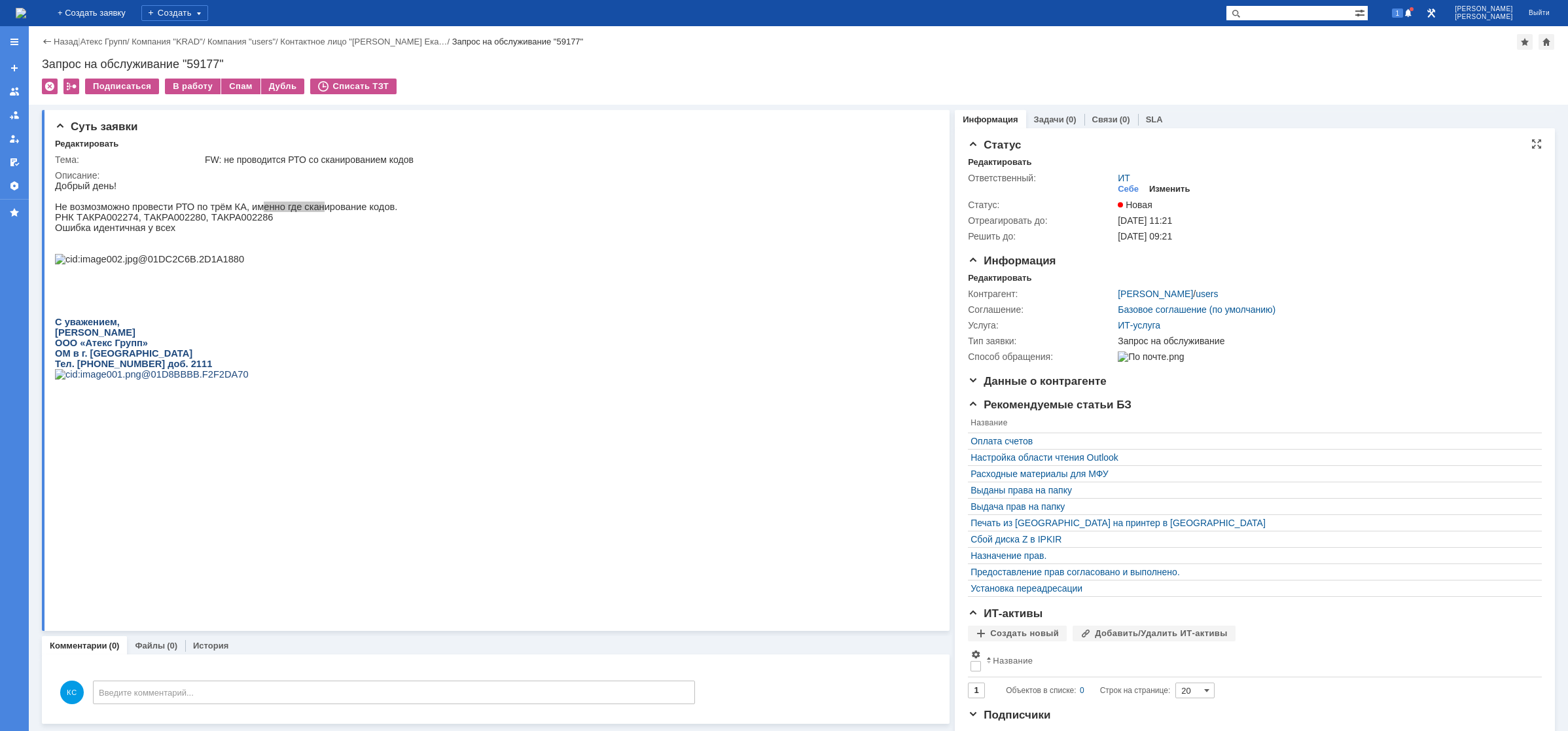
click at [1157, 186] on div "Изменить" at bounding box center [1169, 189] width 41 height 11
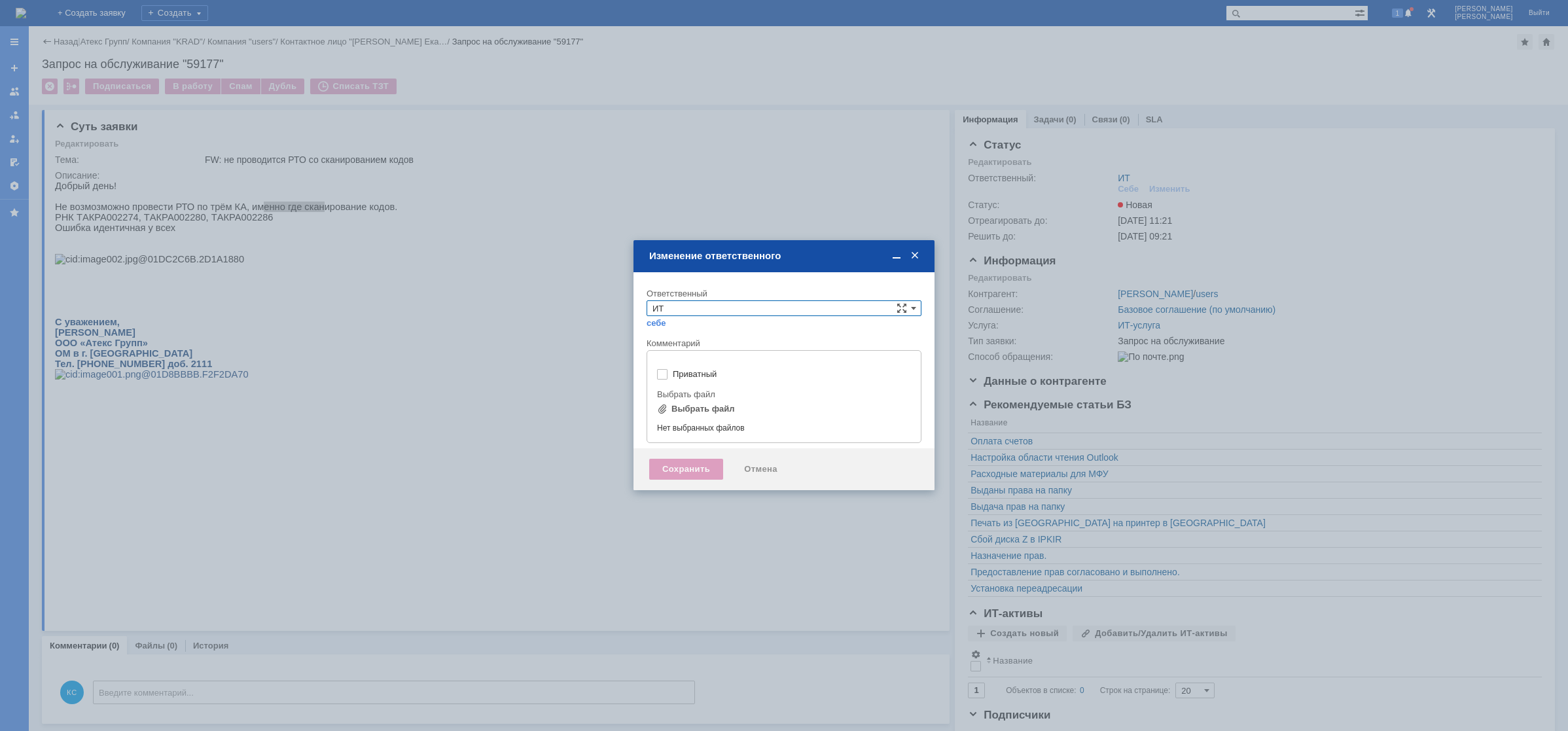
type input "[не указано]"
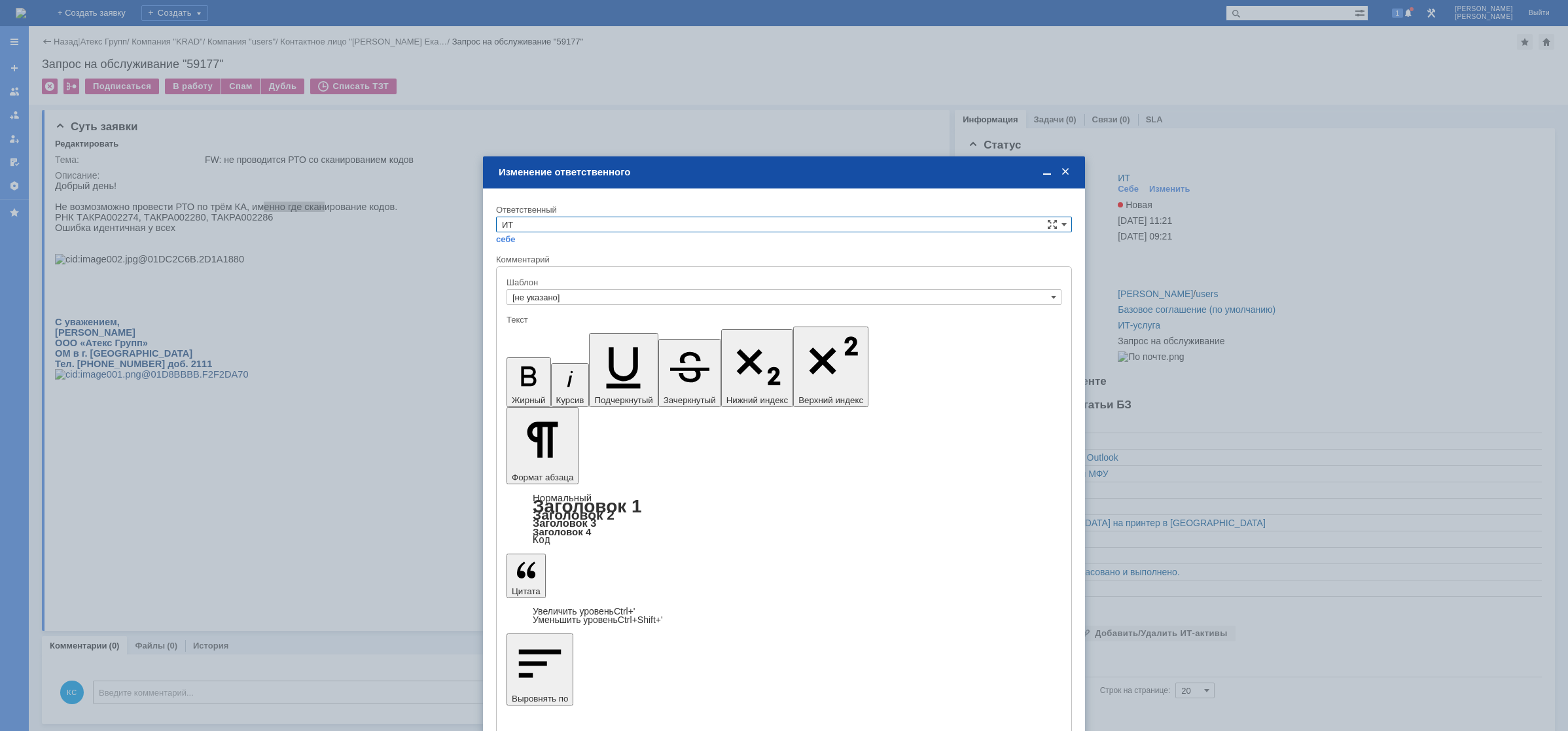
click at [548, 225] on input "ИТ" at bounding box center [784, 225] width 576 height 16
click at [529, 325] on div "АСУ" at bounding box center [784, 332] width 575 height 15
type input "АСУ"
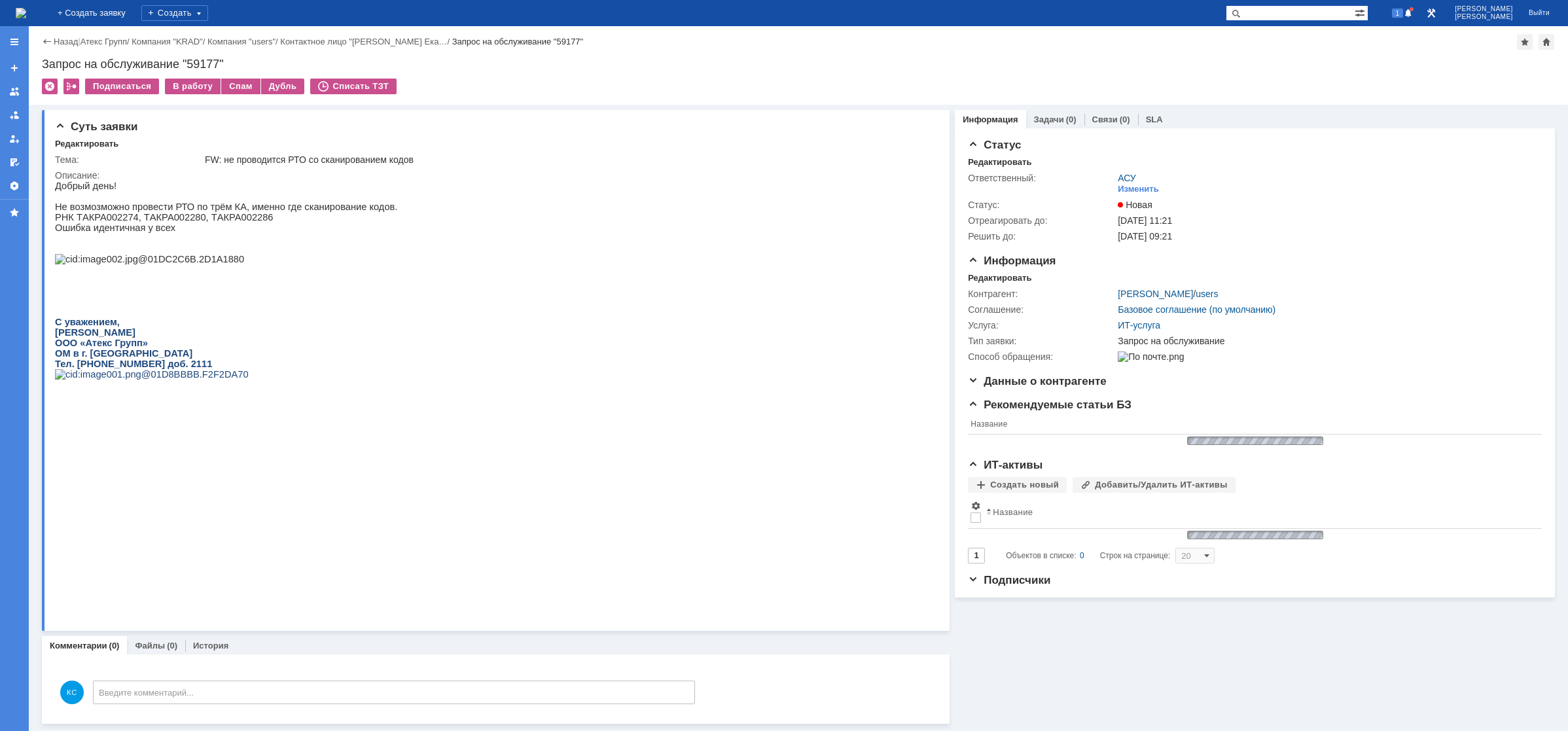
click at [26, 14] on img at bounding box center [21, 13] width 11 height 11
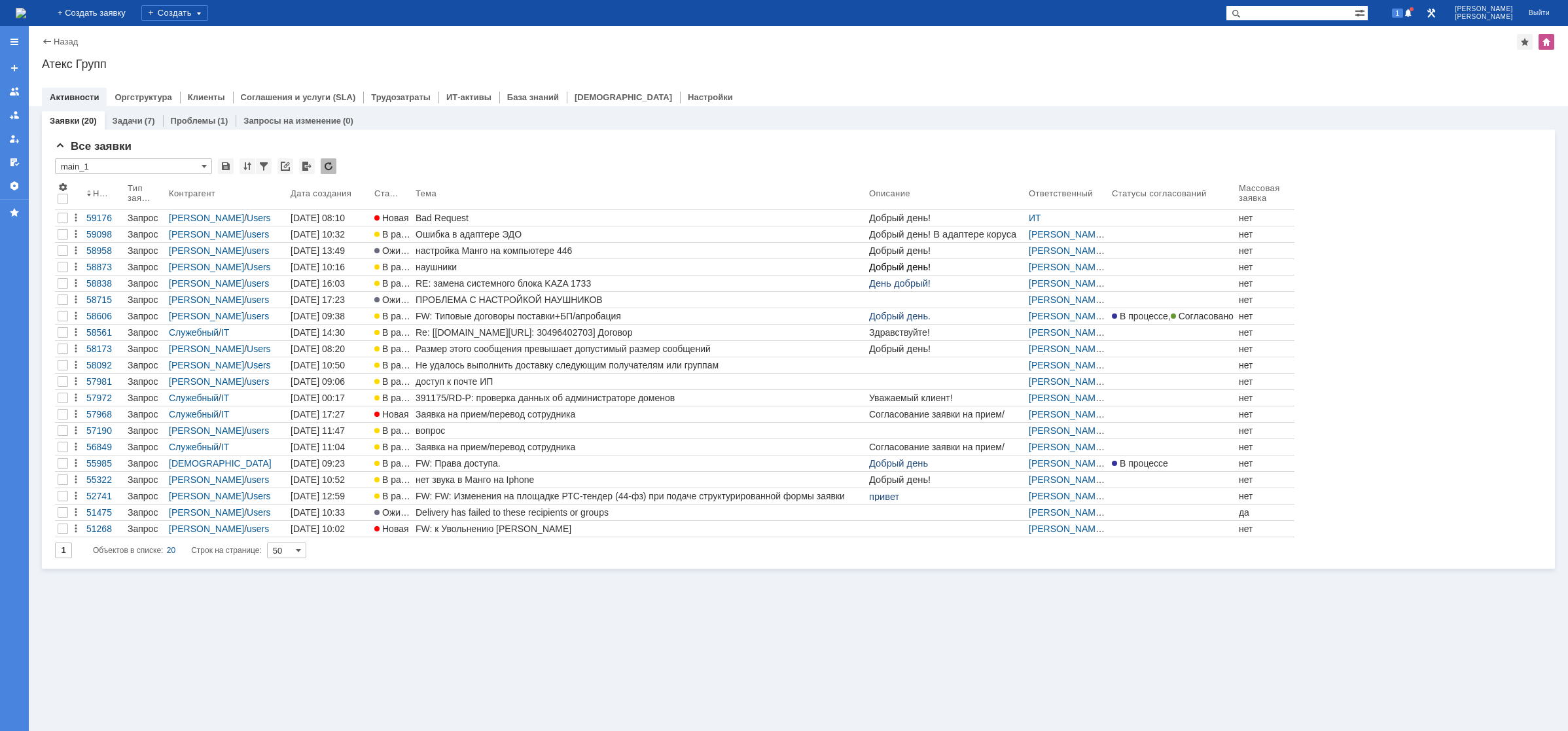
click at [26, 8] on img at bounding box center [21, 13] width 11 height 11
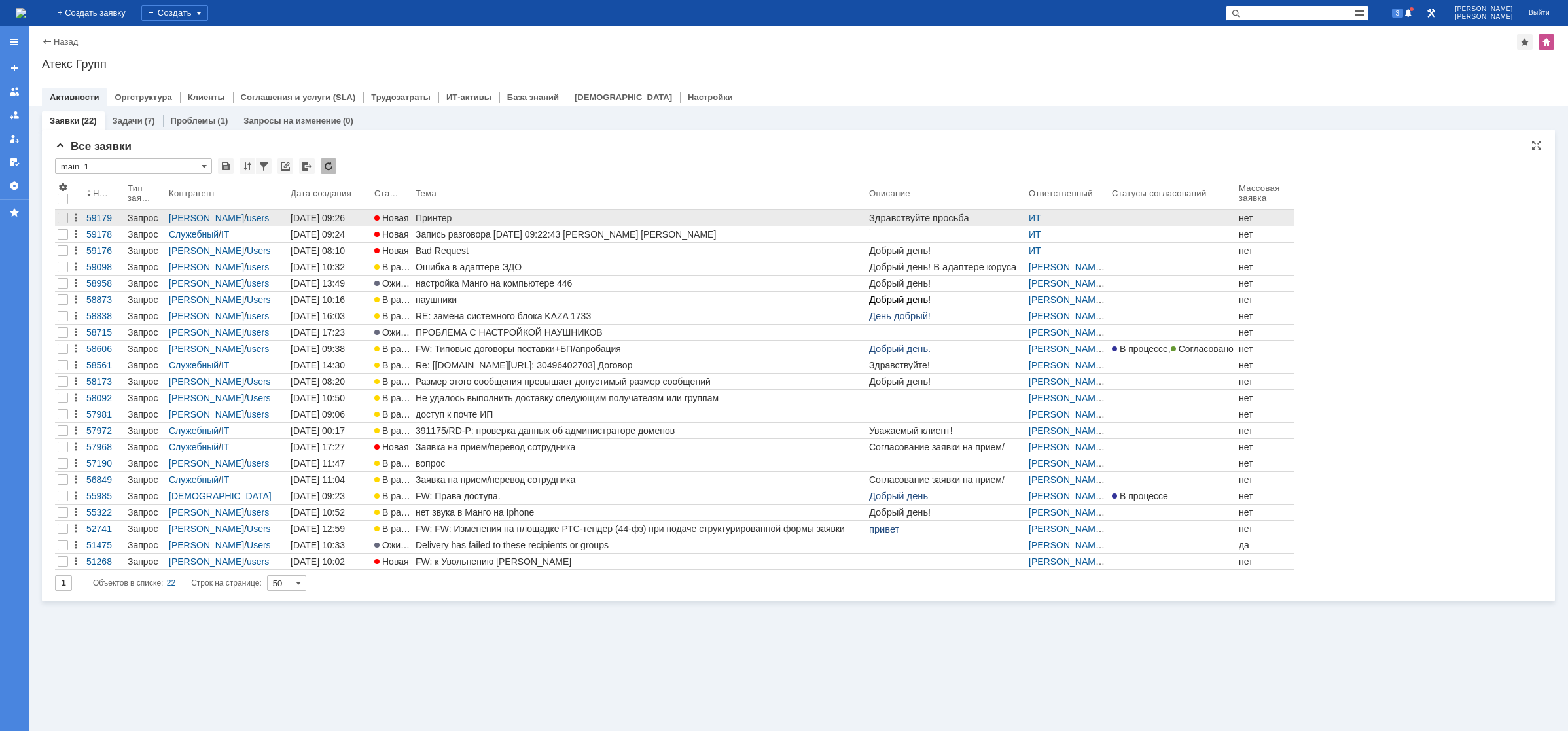
click at [481, 215] on div "Принтер" at bounding box center [640, 218] width 449 height 11
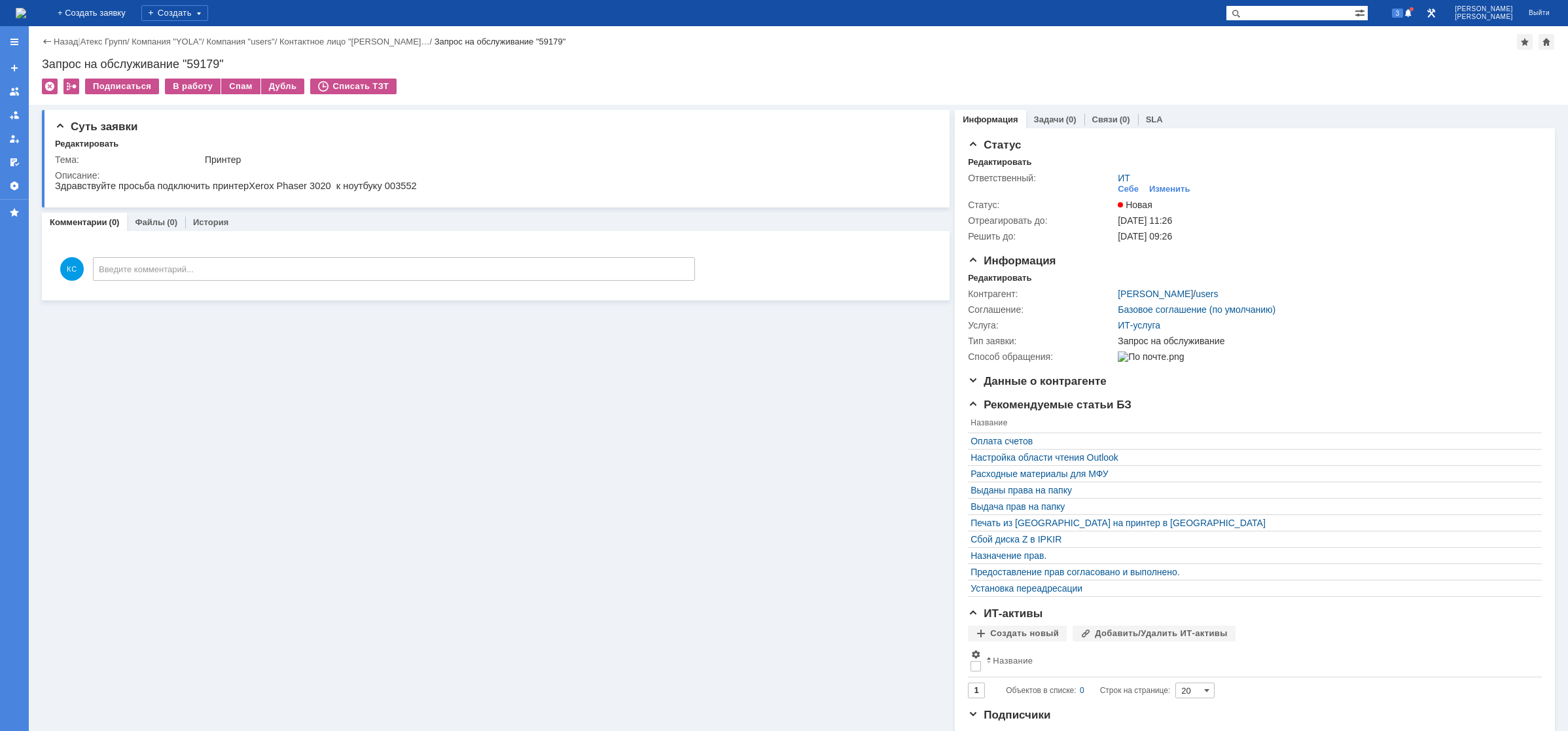
click at [26, 10] on img at bounding box center [21, 13] width 11 height 11
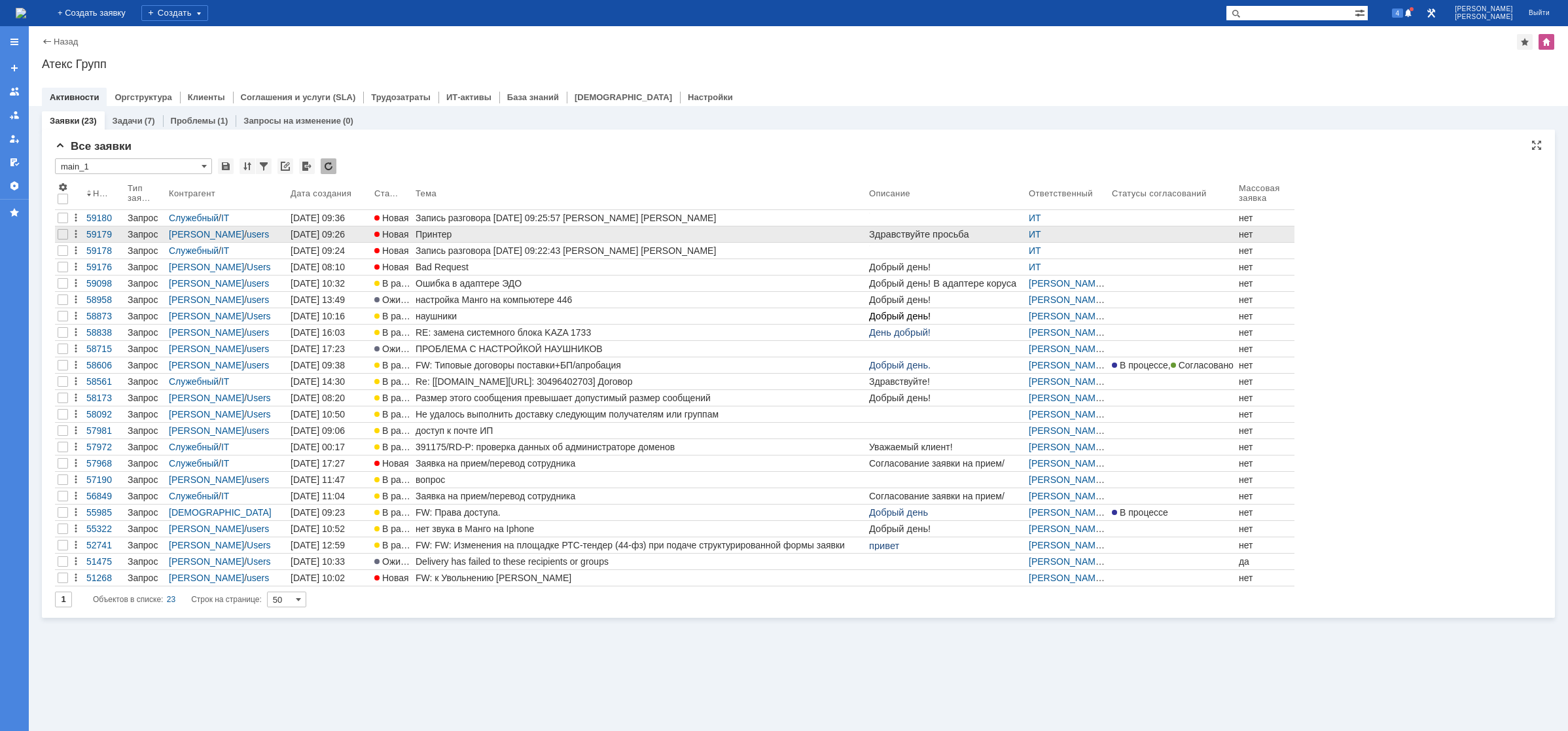
click at [442, 240] on link "Принтер" at bounding box center [640, 235] width 454 height 16
click at [442, 240] on div "Назад | Атекс Групп Атекс Групп root$101 Активности Оргструктура Клиенты Соглаш…" at bounding box center [799, 378] width 1540 height 705
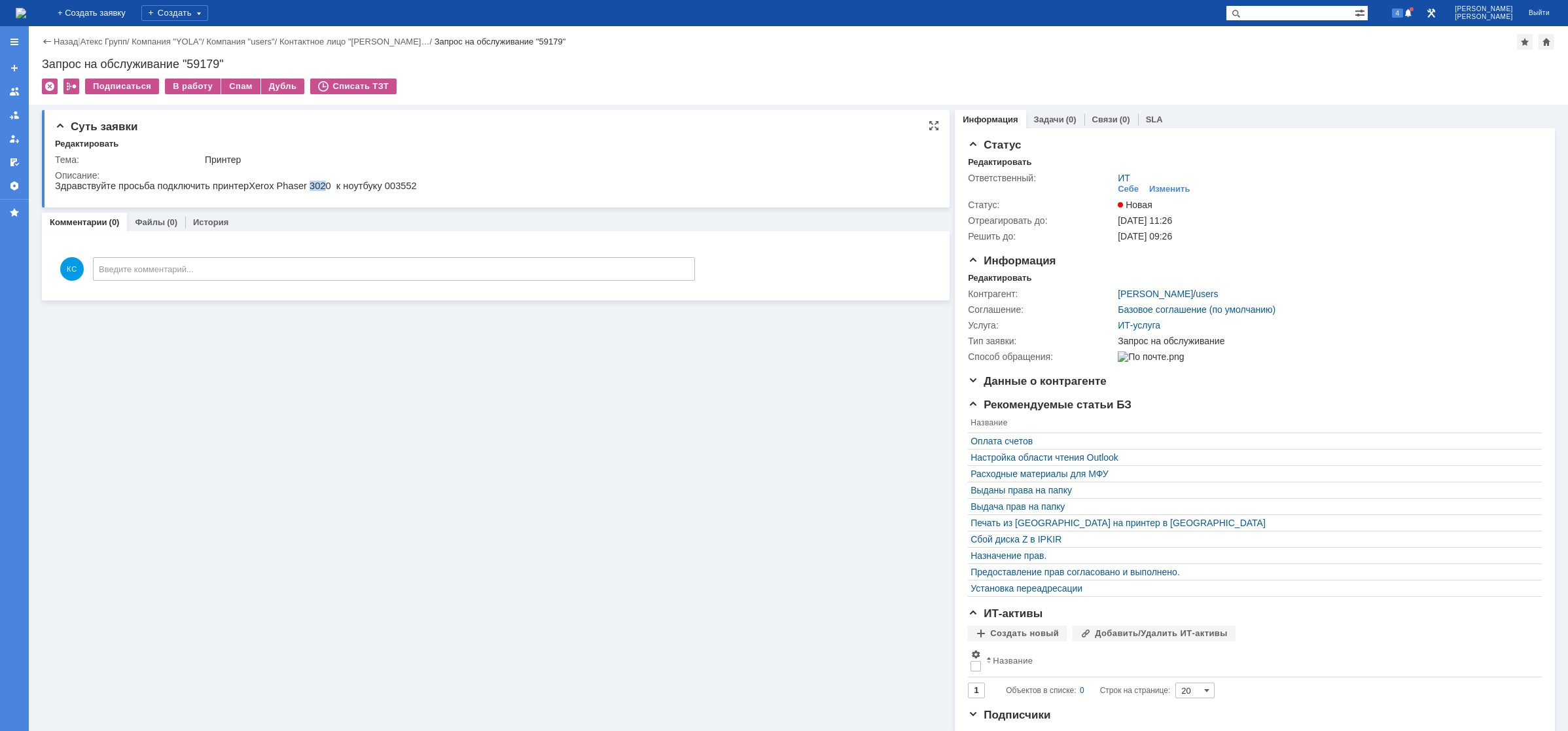
drag, startPoint x: 290, startPoint y: 183, endPoint x: 318, endPoint y: 183, distance: 28.0
click at [301, 183] on p "Здравствуйте просьба подключить принтер Xerox Phaser 3020 к ноутбуку 003552" at bounding box center [236, 186] width 362 height 11
drag, startPoint x: 364, startPoint y: 188, endPoint x: 401, endPoint y: 188, distance: 37.0
click at [401, 188] on html "Здравствуйте просьба подключить принтер Xerox Phaser 3020 к ноутбуку 003552" at bounding box center [492, 187] width 876 height 12
click at [1130, 185] on div "Себе" at bounding box center [1128, 189] width 21 height 11
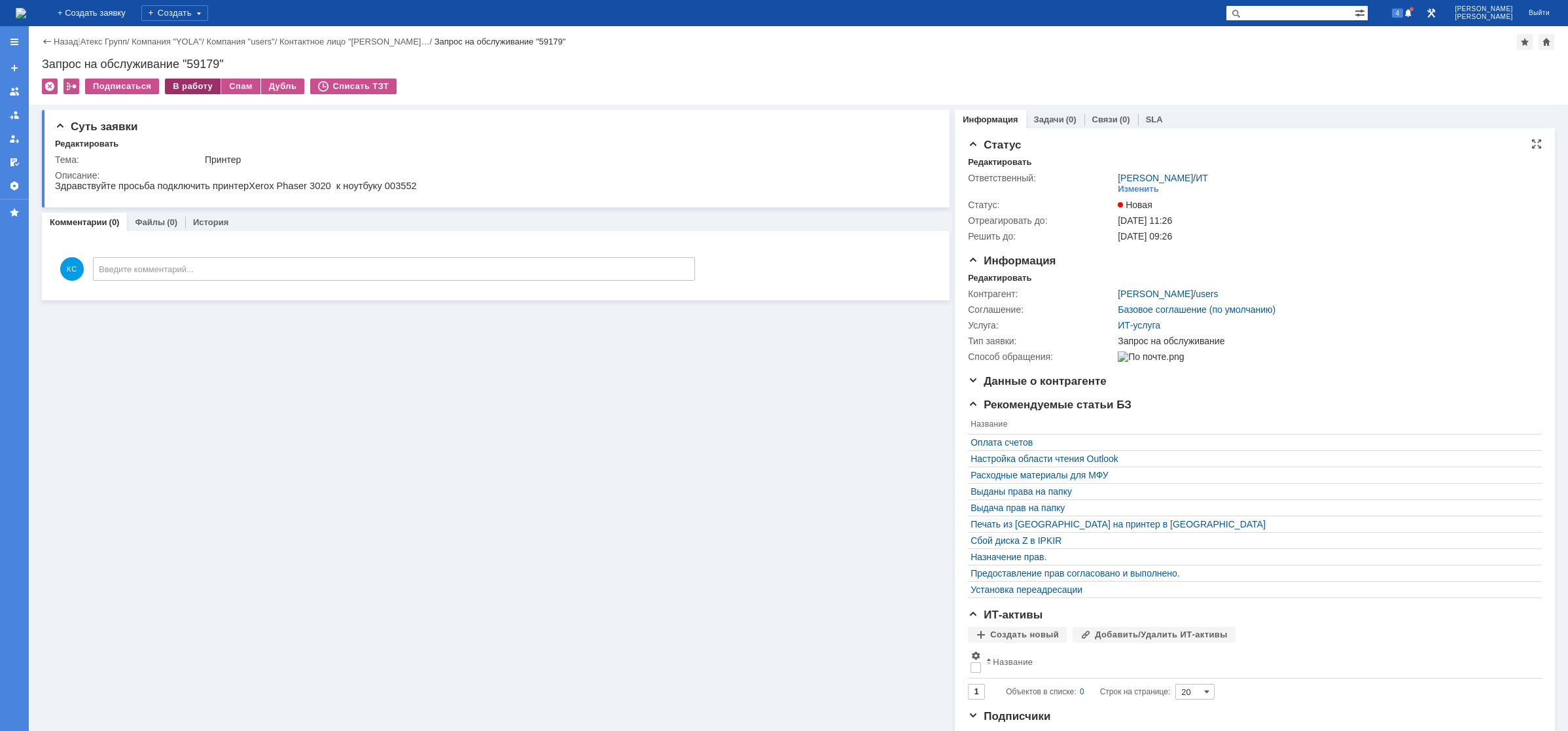
click at [189, 91] on div "В работу" at bounding box center [193, 87] width 56 height 16
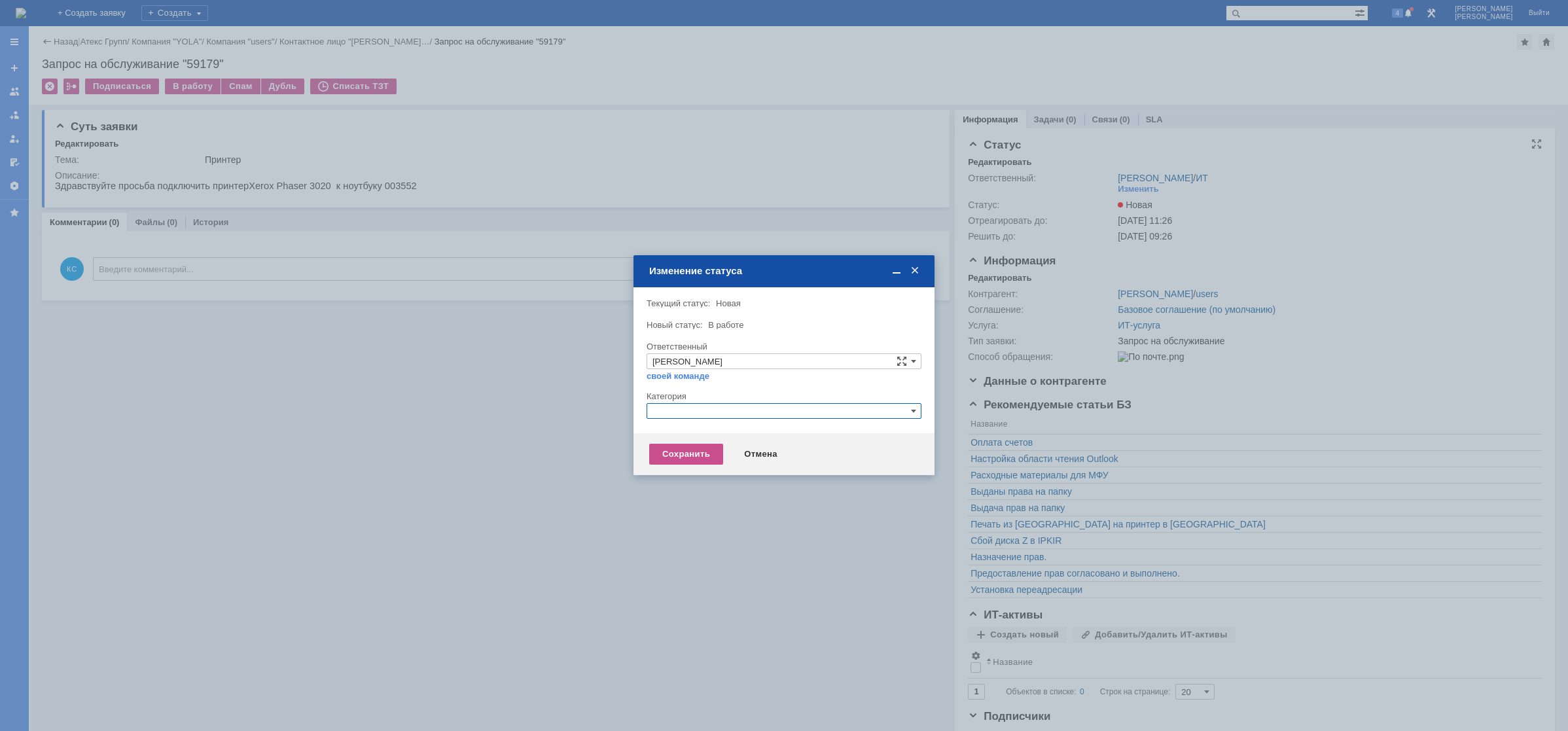
click at [686, 410] on input "text" at bounding box center [784, 411] width 275 height 16
click at [701, 469] on span "Принтер" at bounding box center [784, 472] width 263 height 11
click at [685, 452] on div "Сохранить" at bounding box center [686, 454] width 74 height 21
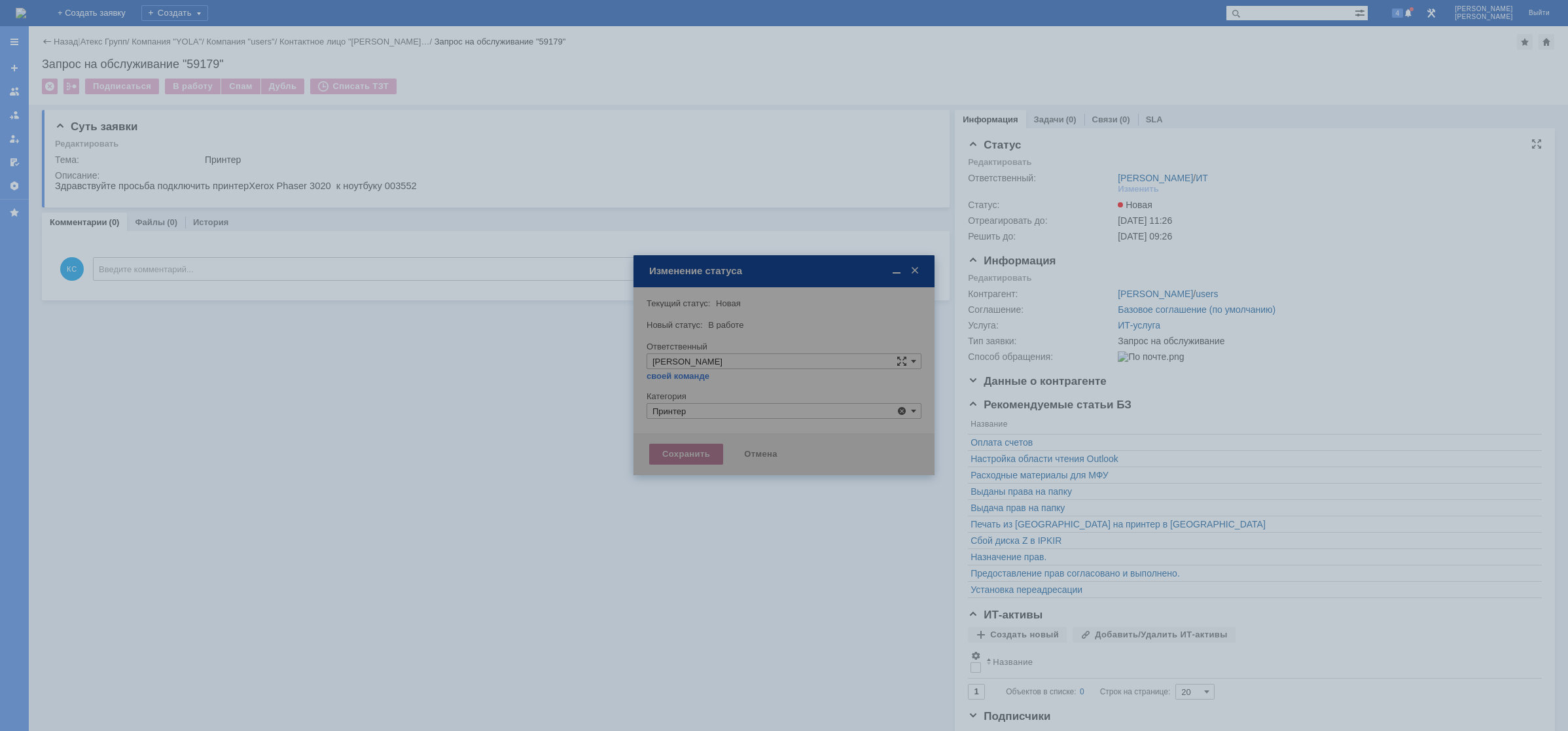
type input "Принтер"
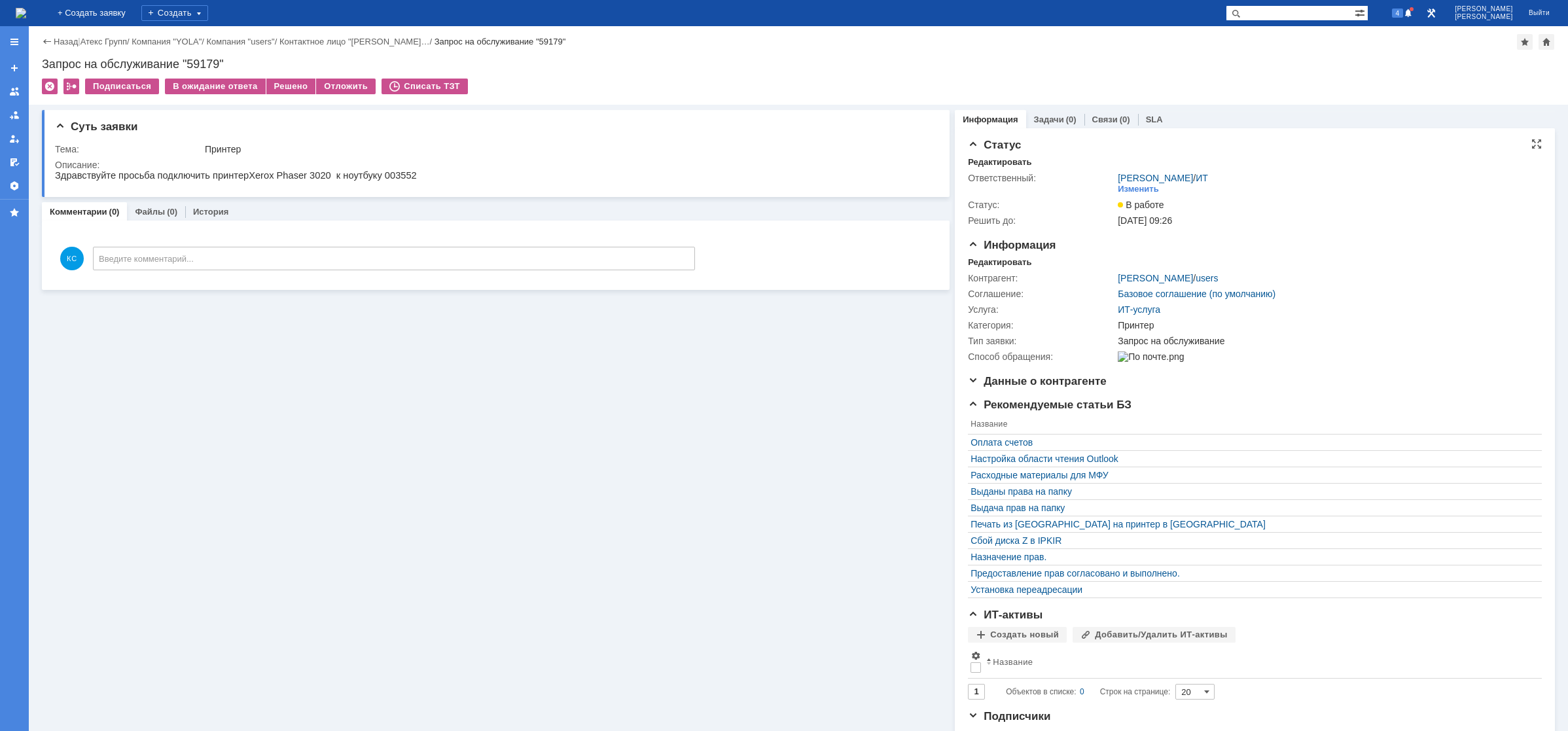
click at [389, 466] on div "Суть заявки Тема: Принтер Описание: Комментарии (0) Файлы (0) История Комментар…" at bounding box center [495, 419] width 908 height 629
click at [285, 91] on div "Решено" at bounding box center [292, 87] width 50 height 16
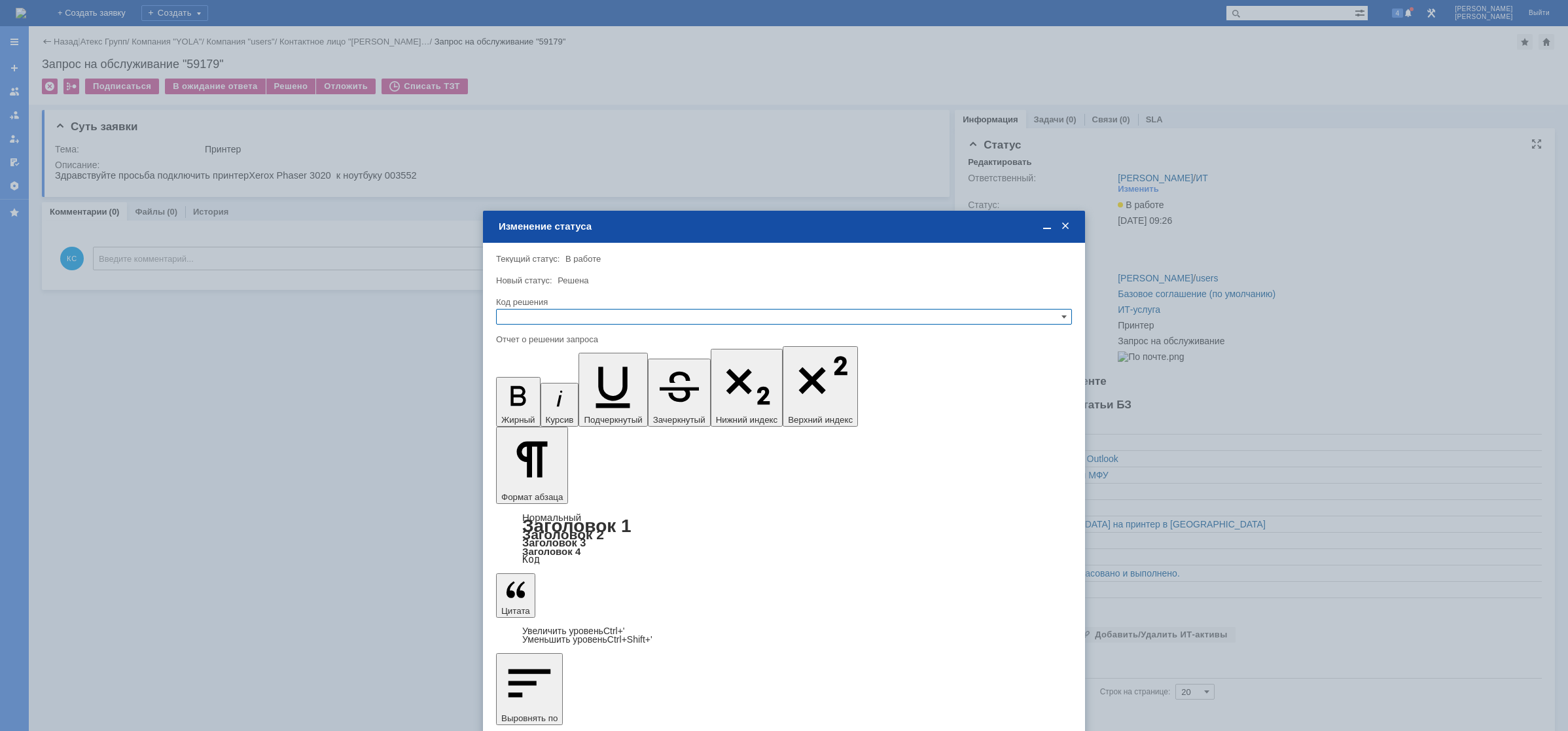
click at [667, 317] on input "text" at bounding box center [784, 317] width 576 height 16
click at [523, 380] on span "Решено" at bounding box center [784, 380] width 564 height 11
type input "Решено"
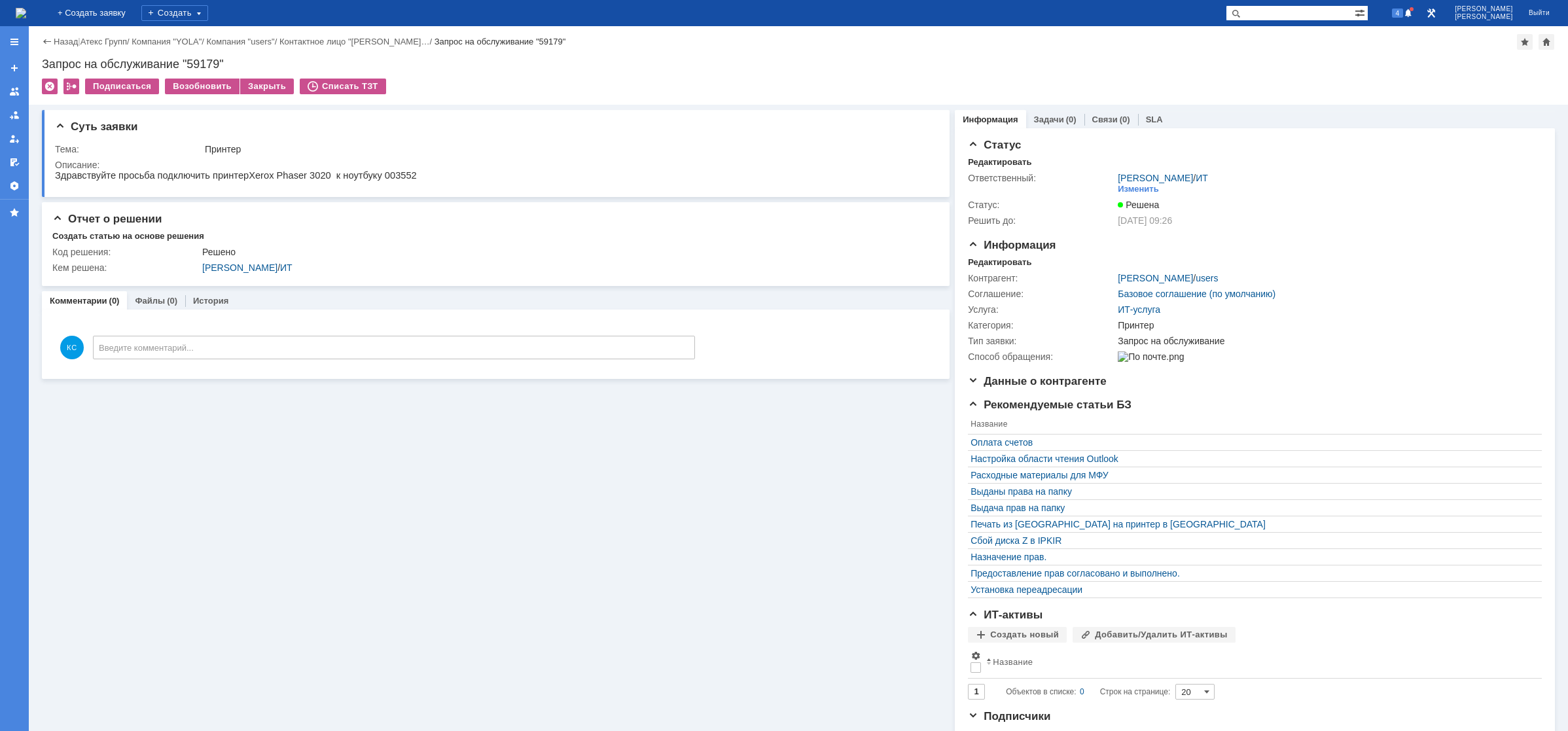
click at [26, 16] on img at bounding box center [21, 13] width 11 height 11
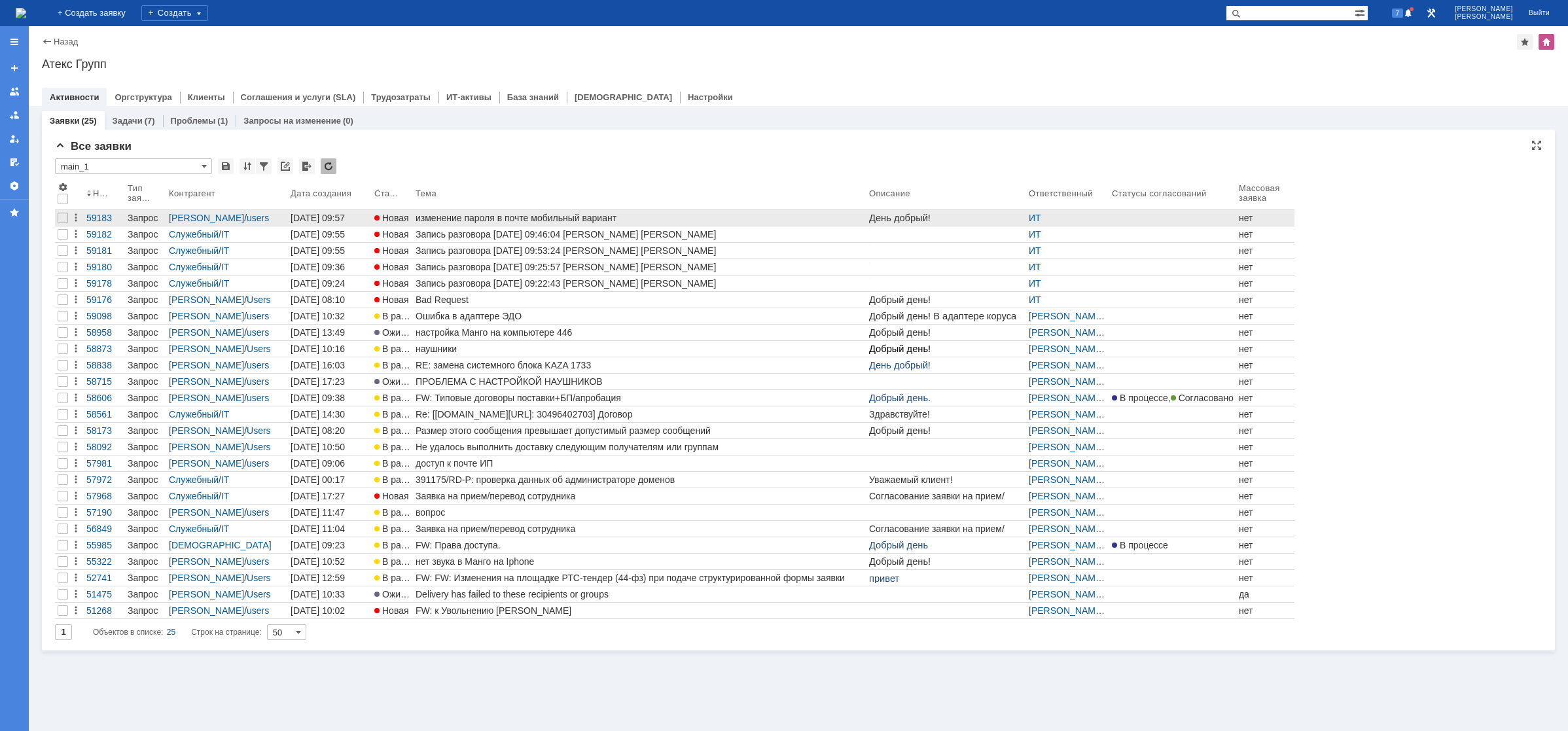
click at [532, 221] on div "изменение пароля в почте мобильный вариант" at bounding box center [640, 218] width 449 height 11
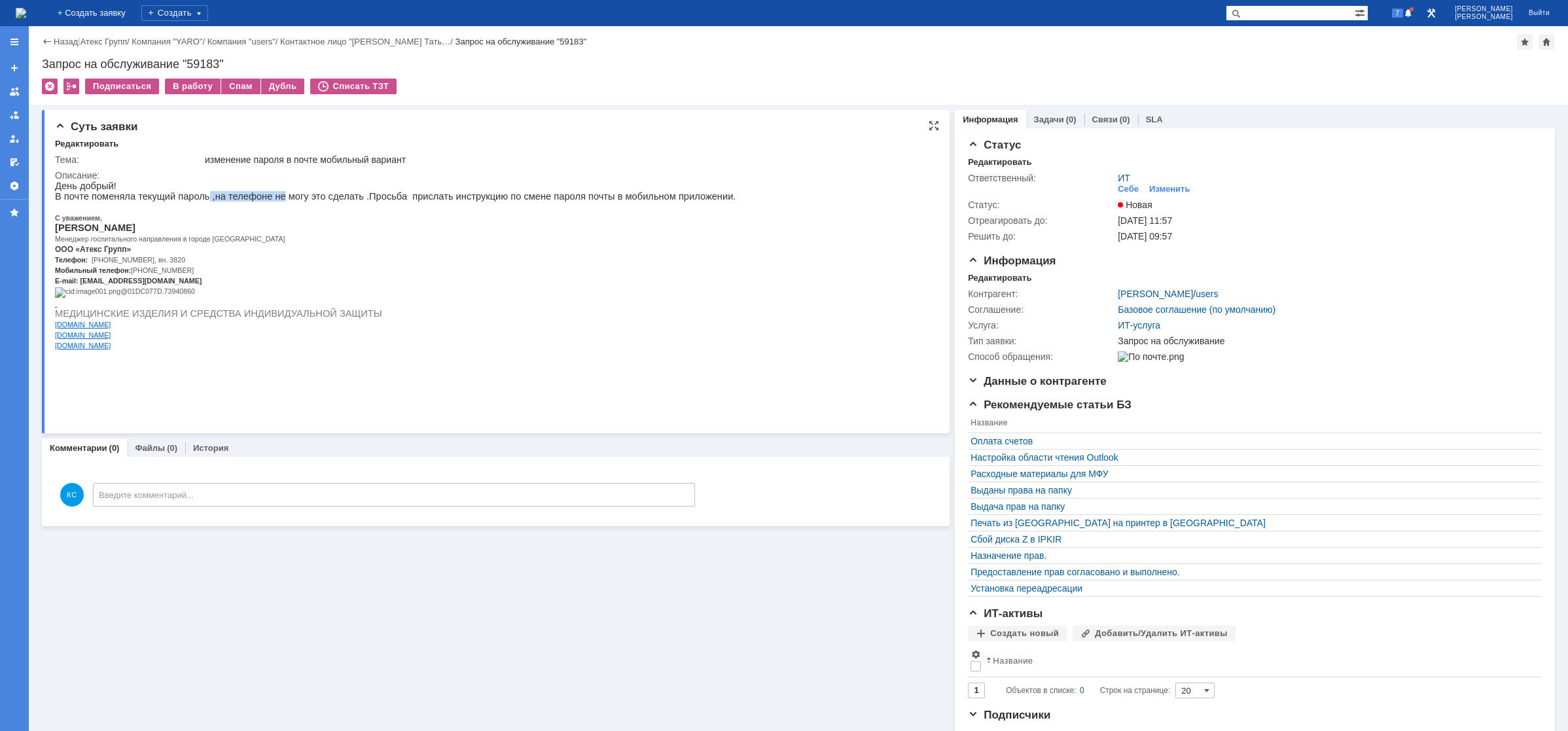
drag, startPoint x: 197, startPoint y: 202, endPoint x: 267, endPoint y: 198, distance: 70.1
click at [267, 198] on p "В почте поменяла текущий пароль ,на телефоне не могу это сделать .Просьба присл…" at bounding box center [395, 196] width 681 height 11
drag, startPoint x: 314, startPoint y: 198, endPoint x: 356, endPoint y: 198, distance: 42.0
click at [356, 198] on p "В почте поменяла текущий пароль ,на телефоне не могу это сделать .Просьба присл…" at bounding box center [395, 196] width 681 height 11
drag, startPoint x: 392, startPoint y: 198, endPoint x: 432, endPoint y: 198, distance: 40.0
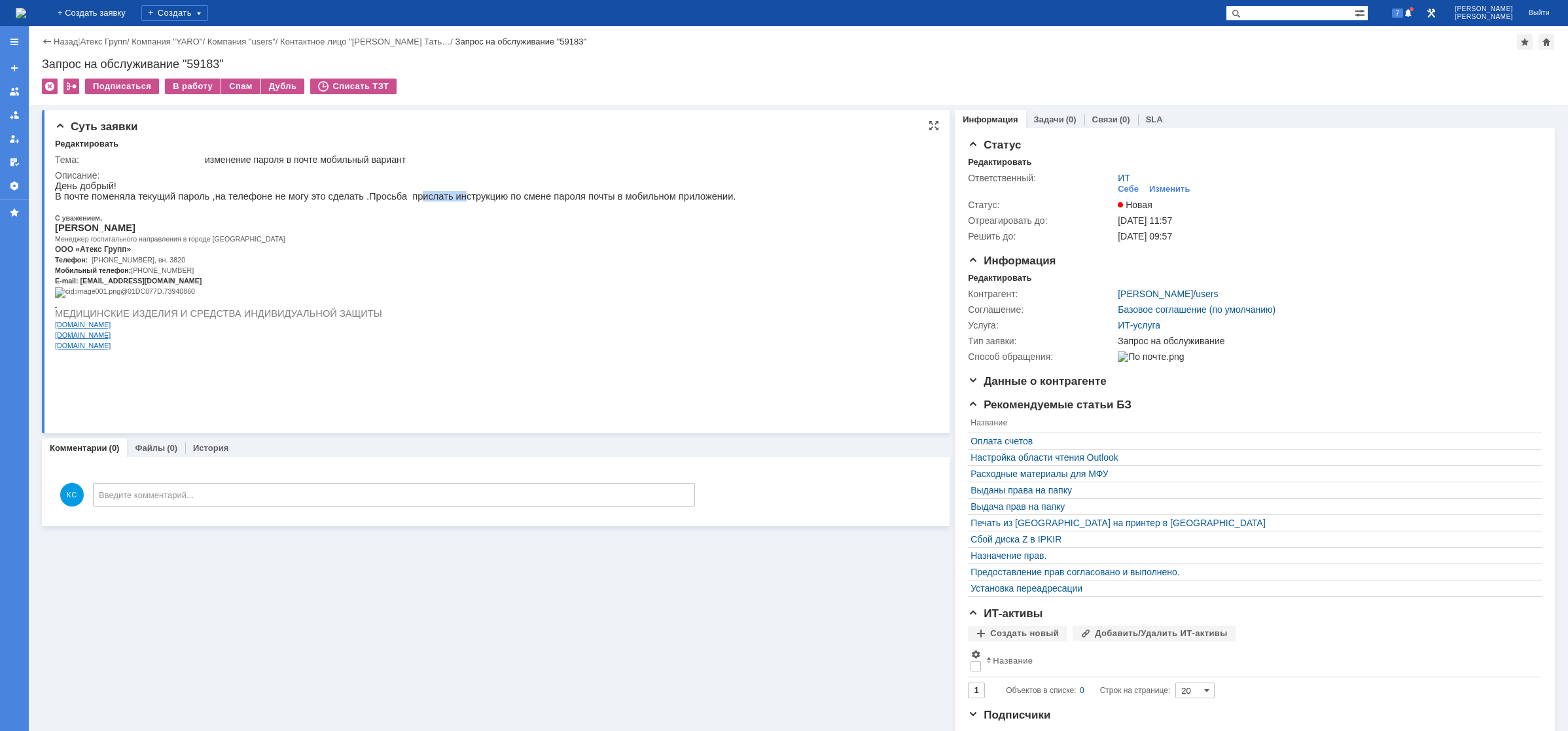
click at [432, 198] on p "В почте поменяла текущий пароль ,на телефоне не могу это сделать .Просьба присл…" at bounding box center [395, 196] width 681 height 11
drag, startPoint x: 456, startPoint y: 198, endPoint x: 520, endPoint y: 198, distance: 64.0
click at [517, 198] on p "В почте поменяла текущий пароль ,на телефоне не могу это сделать .Просьба присл…" at bounding box center [395, 196] width 681 height 11
drag, startPoint x: 547, startPoint y: 200, endPoint x: 595, endPoint y: 197, distance: 48.1
click at [586, 198] on p "В почте поменяла текущий пароль ,на телефоне не могу это сделать .Просьба присл…" at bounding box center [395, 196] width 681 height 11
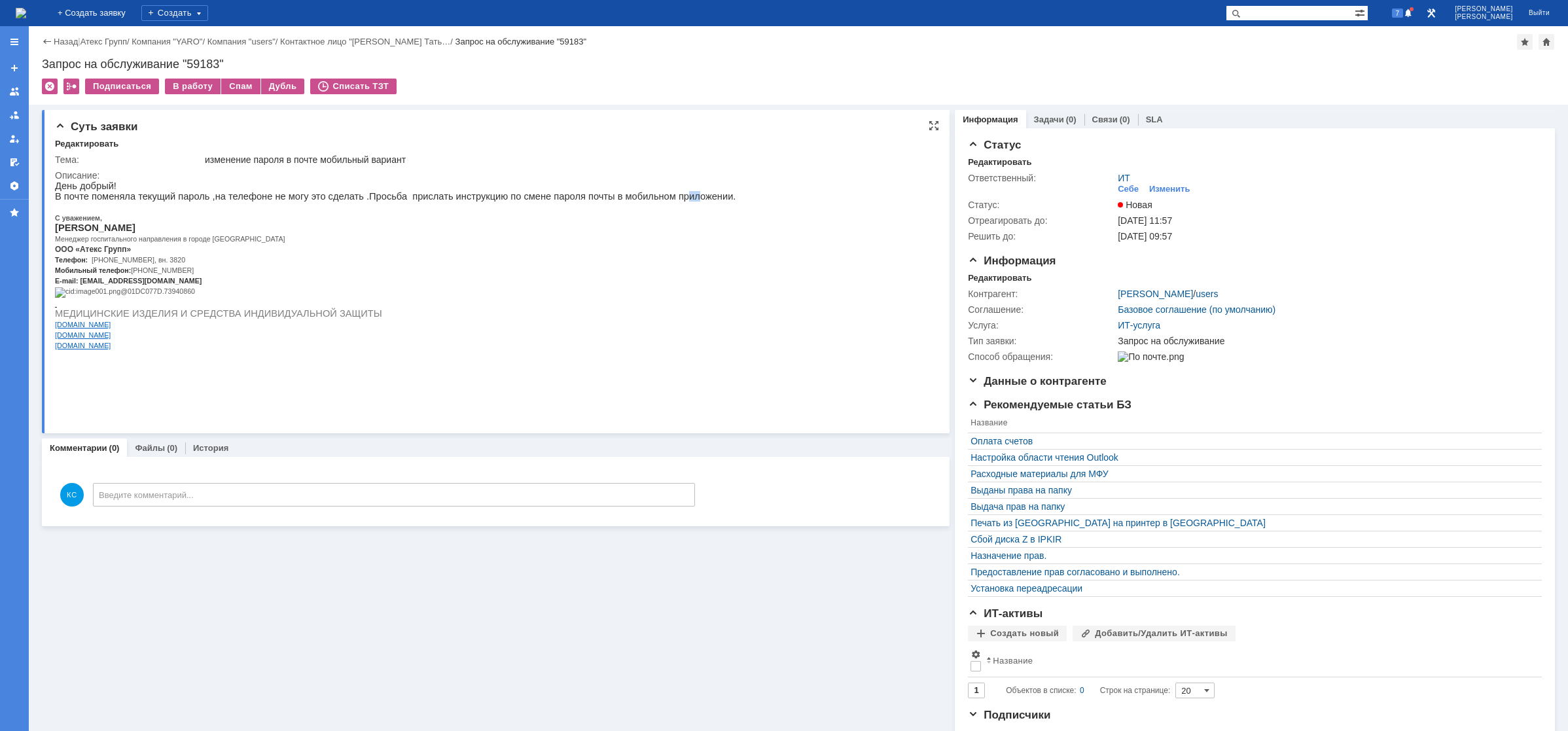
drag, startPoint x: 634, startPoint y: 193, endPoint x: 646, endPoint y: 193, distance: 12.0
click at [646, 193] on p "В почте поменяла текущий пароль ,на телефоне не могу это сделать .Просьба присл…" at bounding box center [395, 196] width 681 height 11
click at [584, 200] on p "В почте поменяла текущий пароль ,на телефоне не могу это сделать .Просьба присл…" at bounding box center [395, 196] width 681 height 11
drag, startPoint x: 162, startPoint y: 200, endPoint x: 218, endPoint y: 196, distance: 56.1
click at [211, 196] on p "В почте поменяла текущий пароль ,на телефоне не могу это сделать .Просьба присл…" at bounding box center [395, 196] width 681 height 11
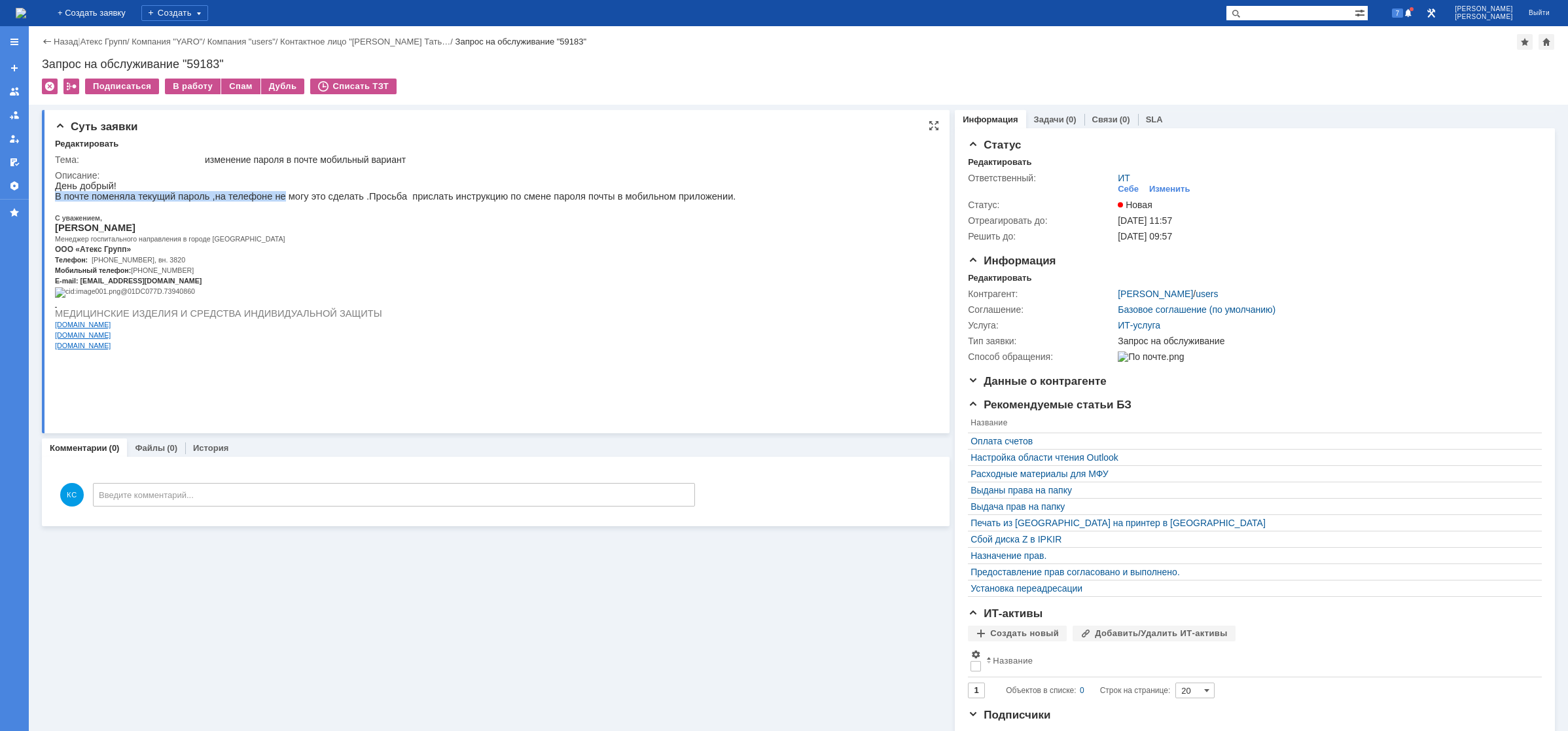
click at [332, 188] on div "День добрый! В почте поменяла текущий пароль ,на телефоне не могу это сделать .…" at bounding box center [395, 271] width 681 height 180
drag, startPoint x: 399, startPoint y: 194, endPoint x: 410, endPoint y: 194, distance: 11.0
click at [410, 194] on p "В почте поменяла текущий пароль ,на телефоне не могу это сделать .Просьба присл…" at bounding box center [395, 196] width 681 height 11
click at [194, 87] on div "В работу" at bounding box center [193, 87] width 56 height 16
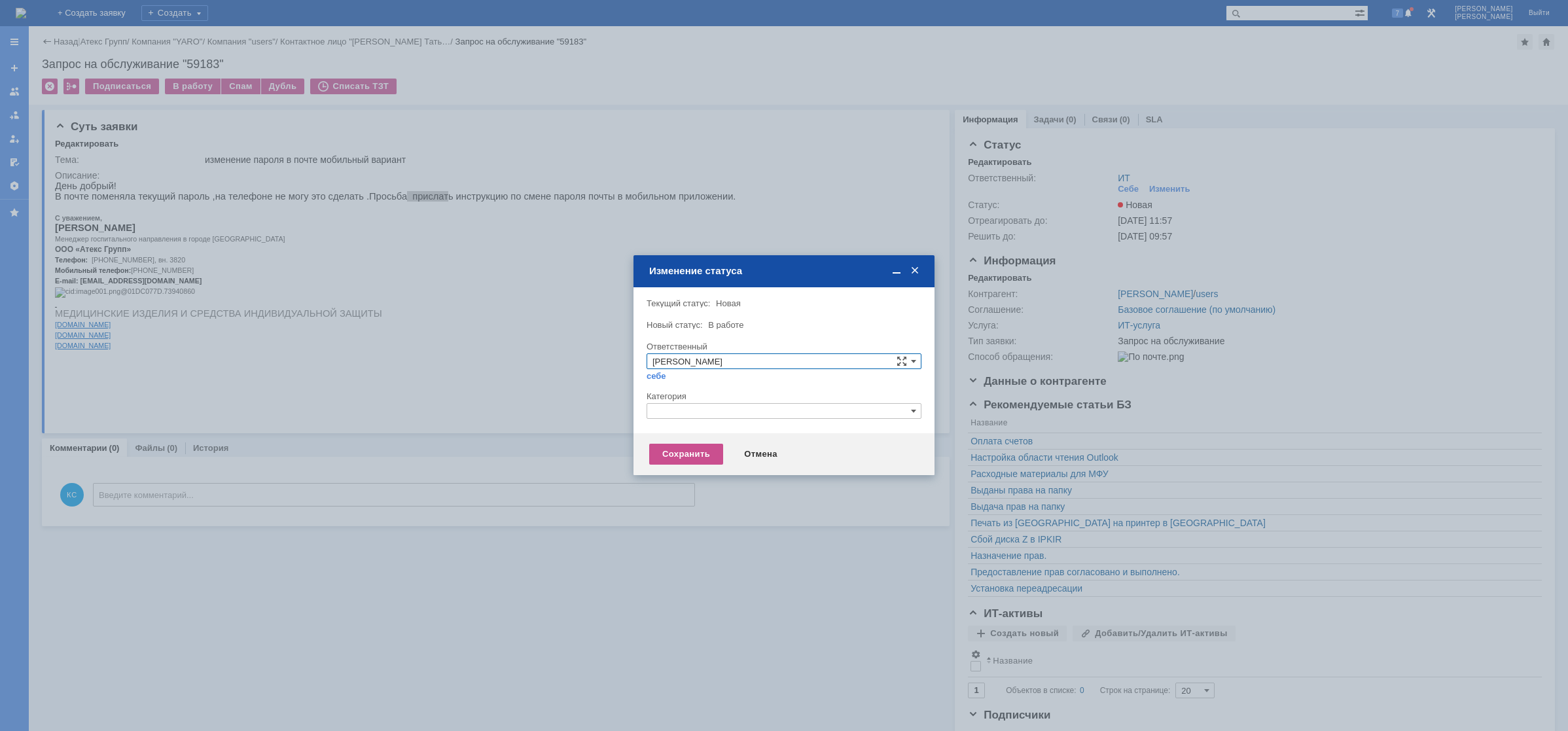
click at [685, 425] on div at bounding box center [784, 423] width 275 height 9
click at [691, 413] on input "text" at bounding box center [784, 411] width 275 height 16
click at [706, 473] on span "Почта" at bounding box center [784, 472] width 263 height 11
type input "Почта"
click at [689, 458] on div "Сохранить" at bounding box center [686, 454] width 74 height 21
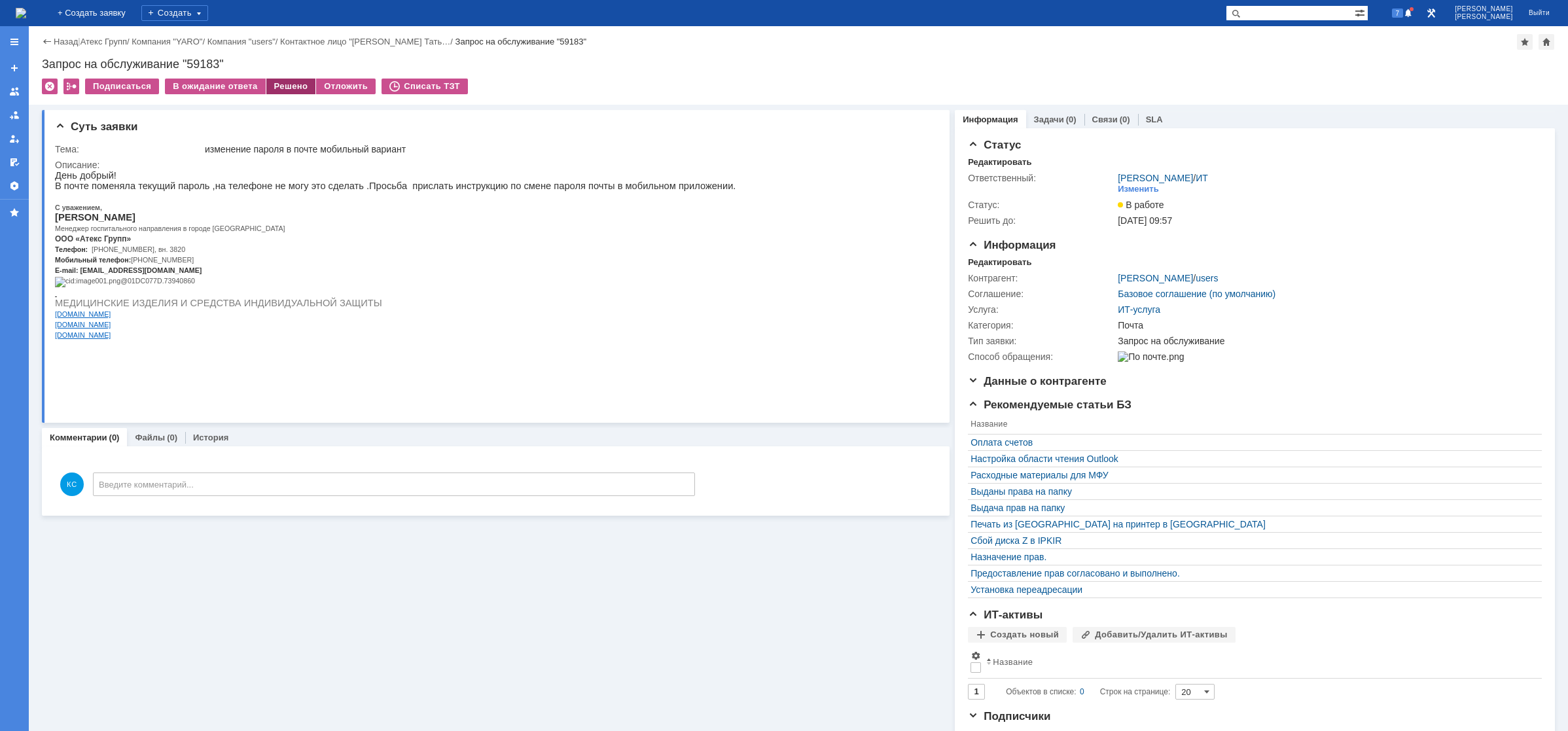
click at [283, 85] on div "Решено" at bounding box center [292, 87] width 50 height 16
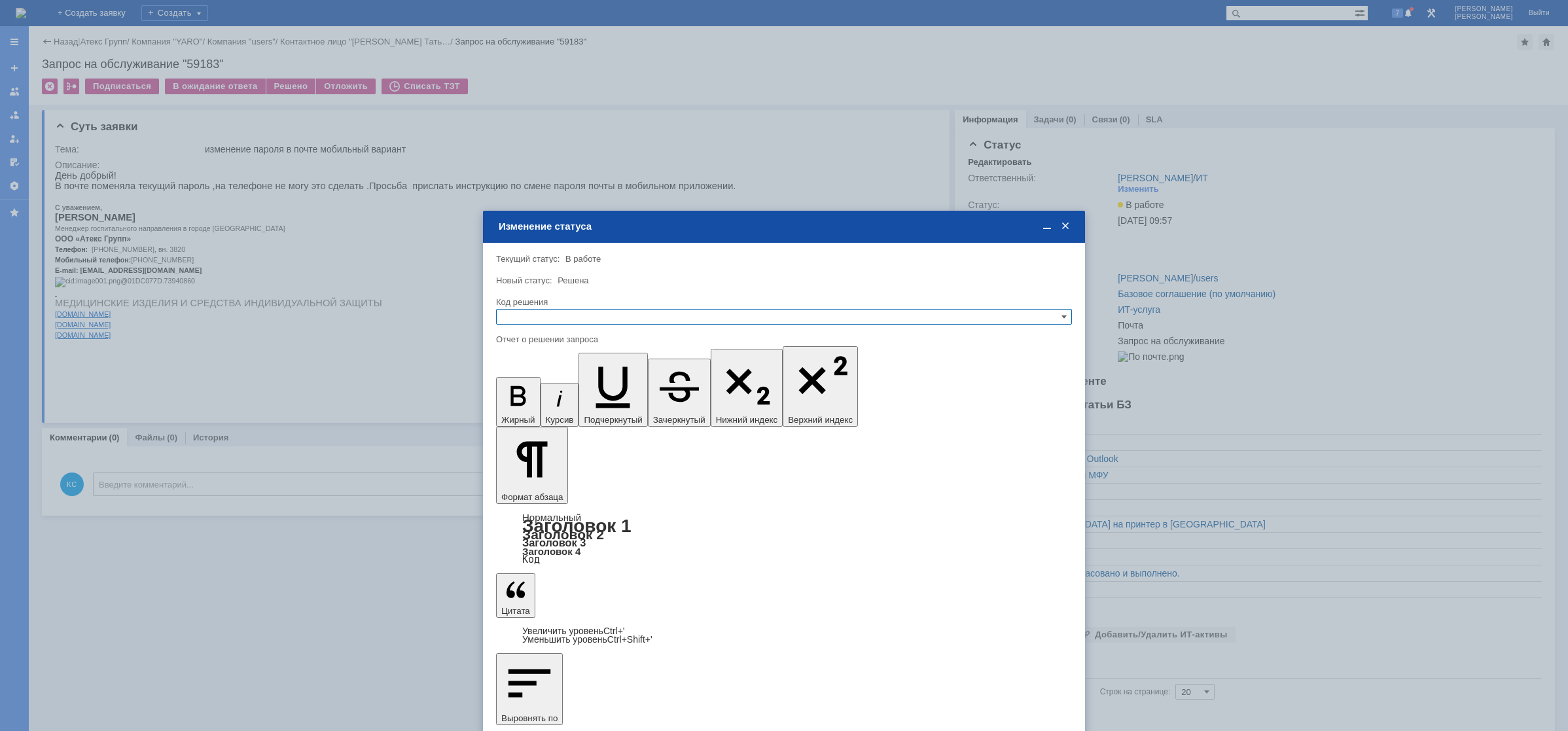
click at [591, 311] on input "text" at bounding box center [784, 317] width 576 height 16
click at [569, 378] on span "Решено" at bounding box center [784, 380] width 564 height 11
type input "Решено"
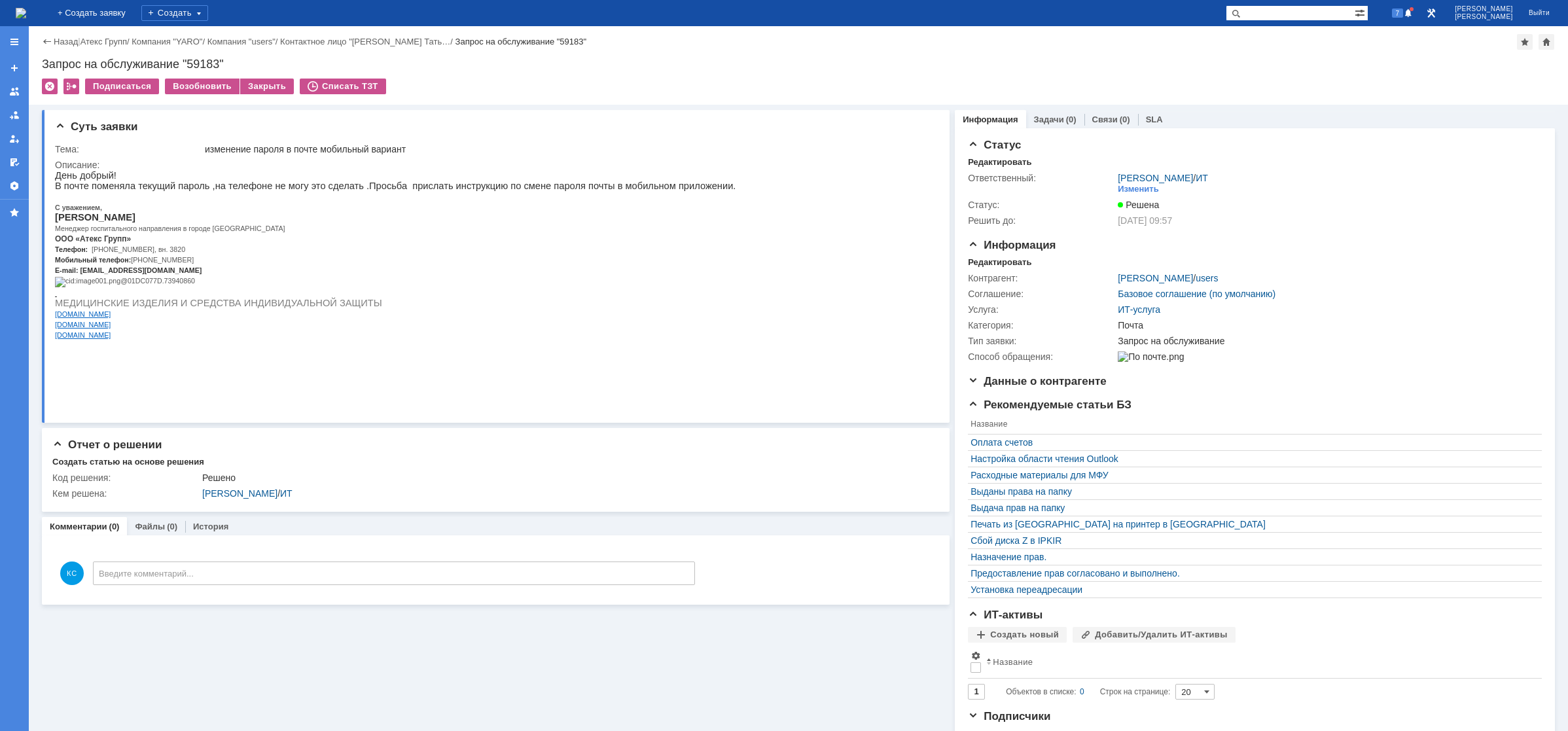
click at [26, 9] on img at bounding box center [21, 13] width 11 height 11
